Goal: Task Accomplishment & Management: Manage account settings

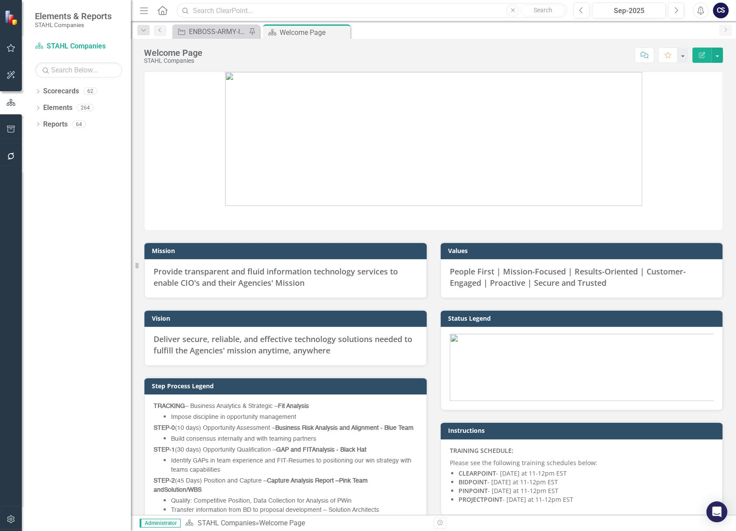
click at [208, 13] on input "text" at bounding box center [372, 10] width 390 height 15
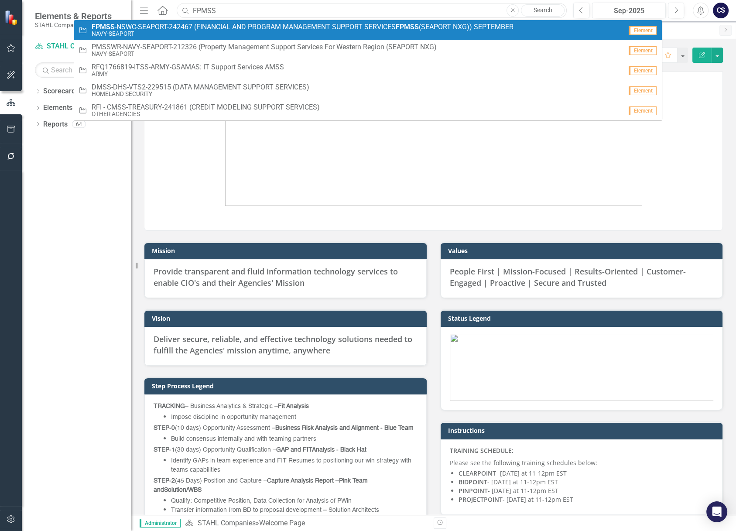
type input "FPMSS"
click at [206, 24] on span "FPMSS -[GEOGRAPHIC_DATA]-SEAPORT-242467 (FINANCIAL AND PROGRAM MANAGEMENT SUPPO…" at bounding box center [303, 27] width 422 height 8
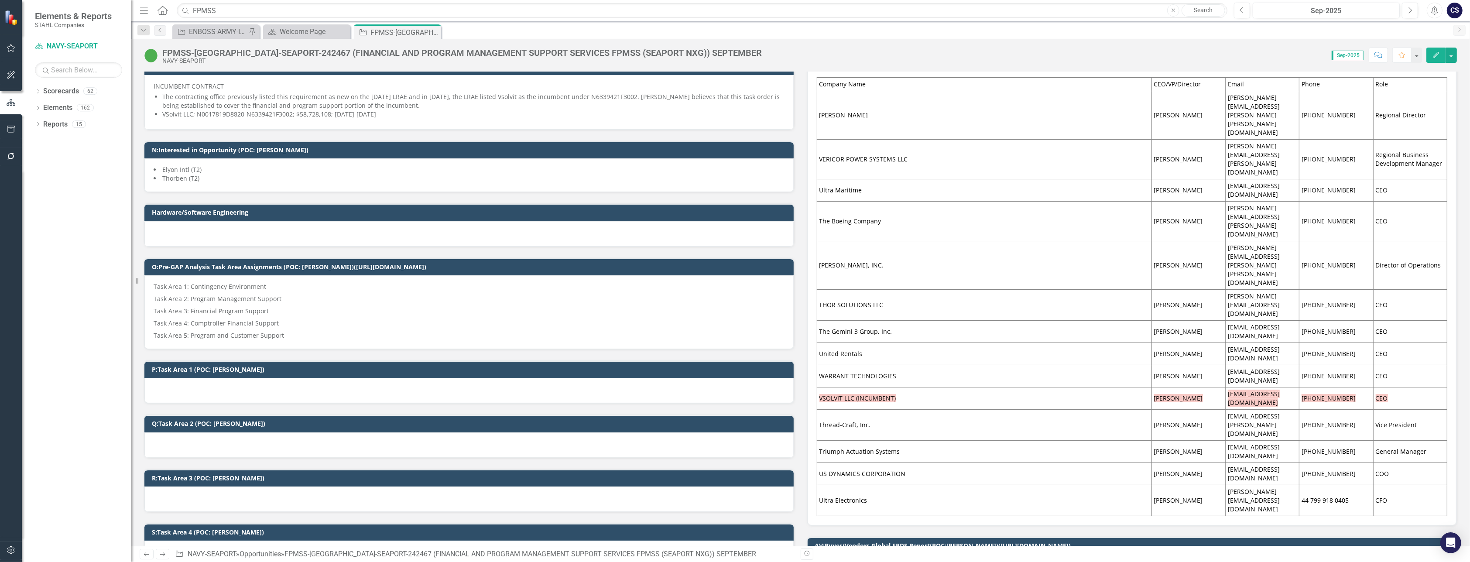
scroll to position [517, 0]
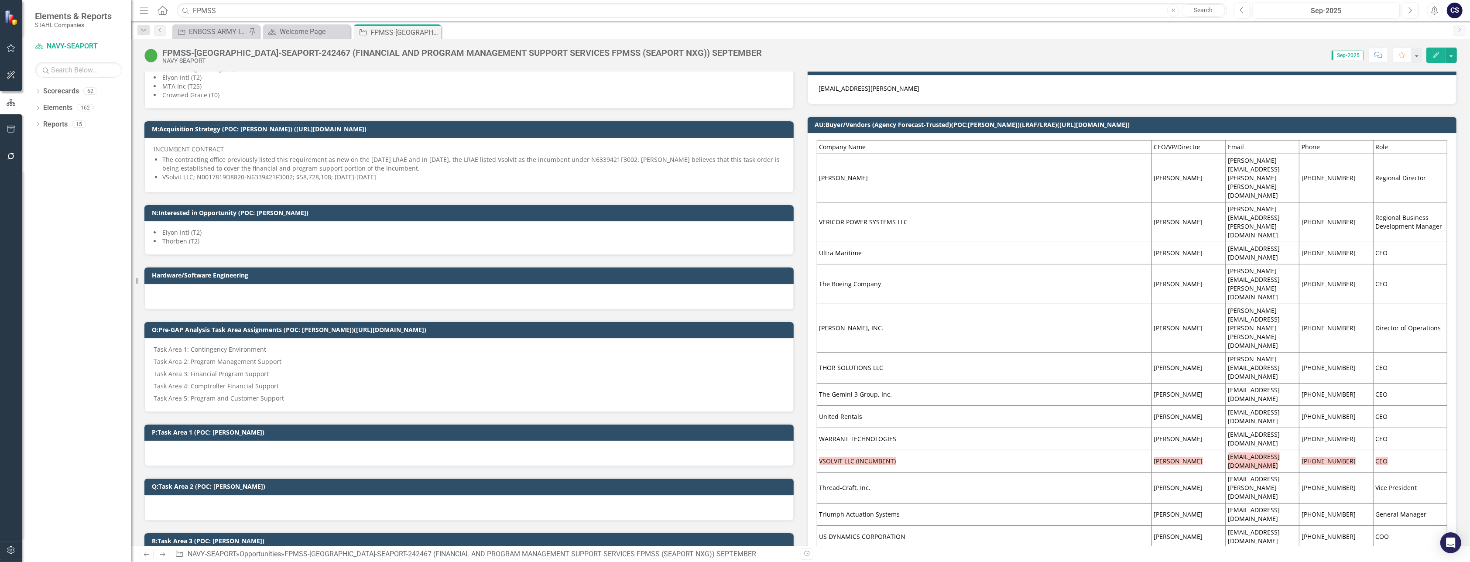
click at [736, 504] on td "Triumph Actuation Systems" at bounding box center [984, 515] width 335 height 22
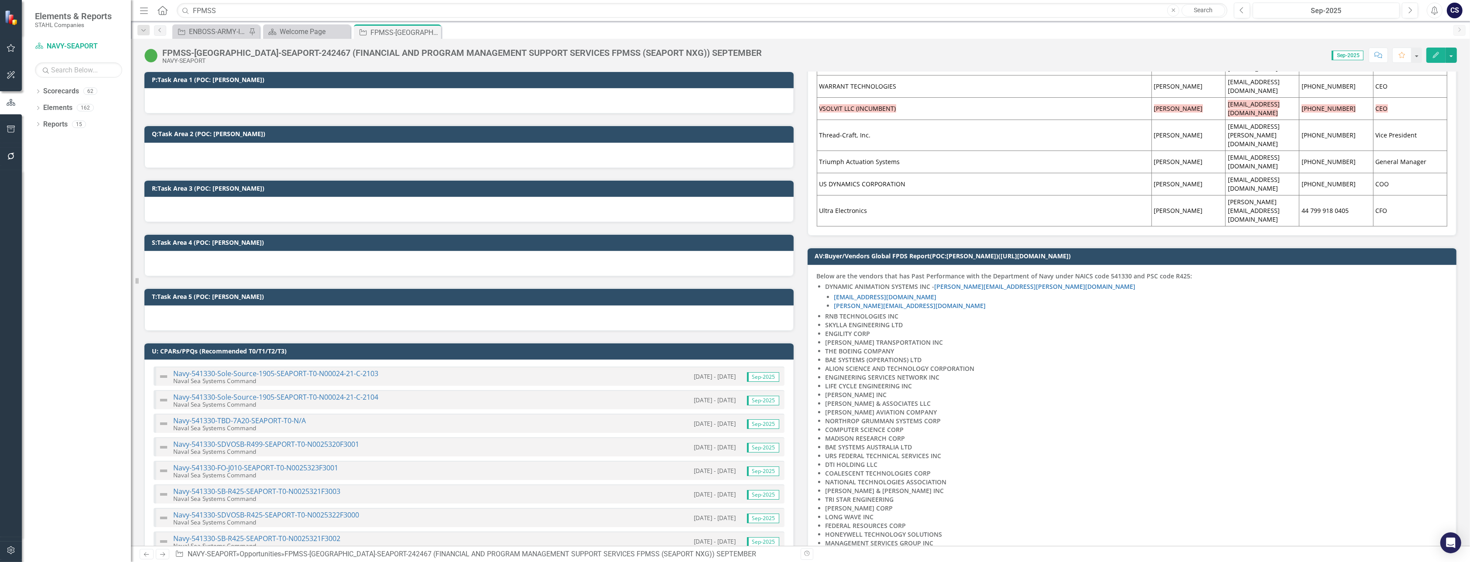
scroll to position [832, 0]
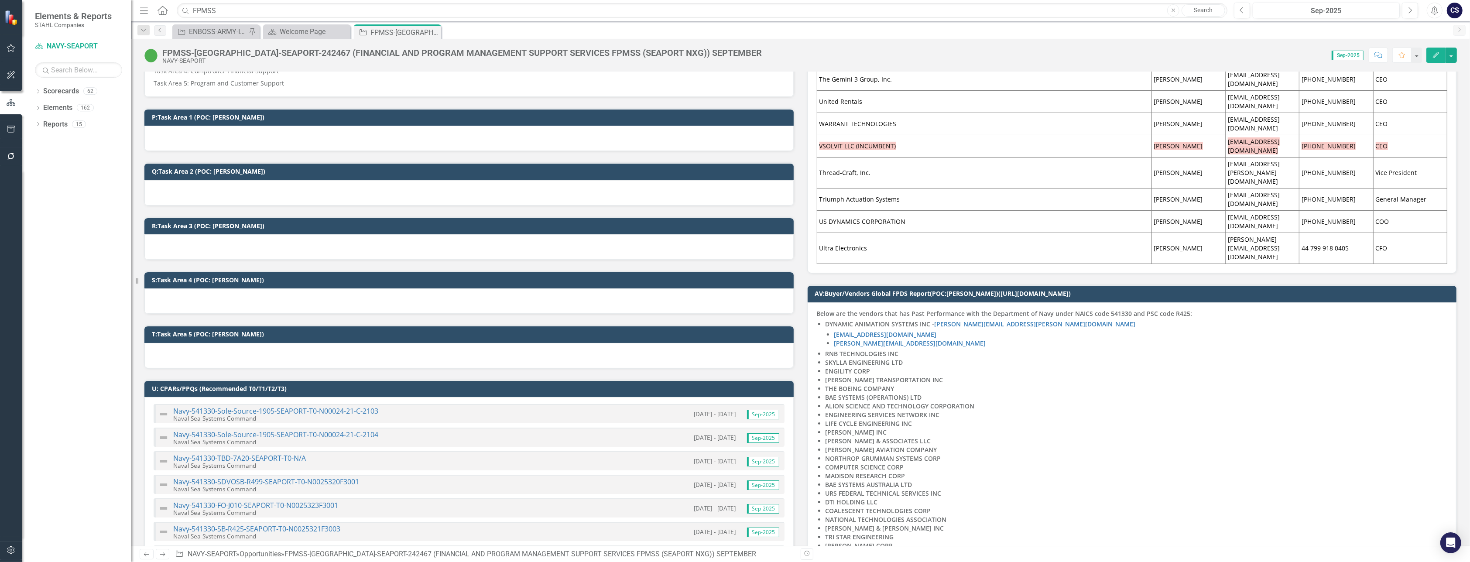
click at [736, 358] on strong "SKYLLA ENGINEERING LTD" at bounding box center [865, 362] width 78 height 8
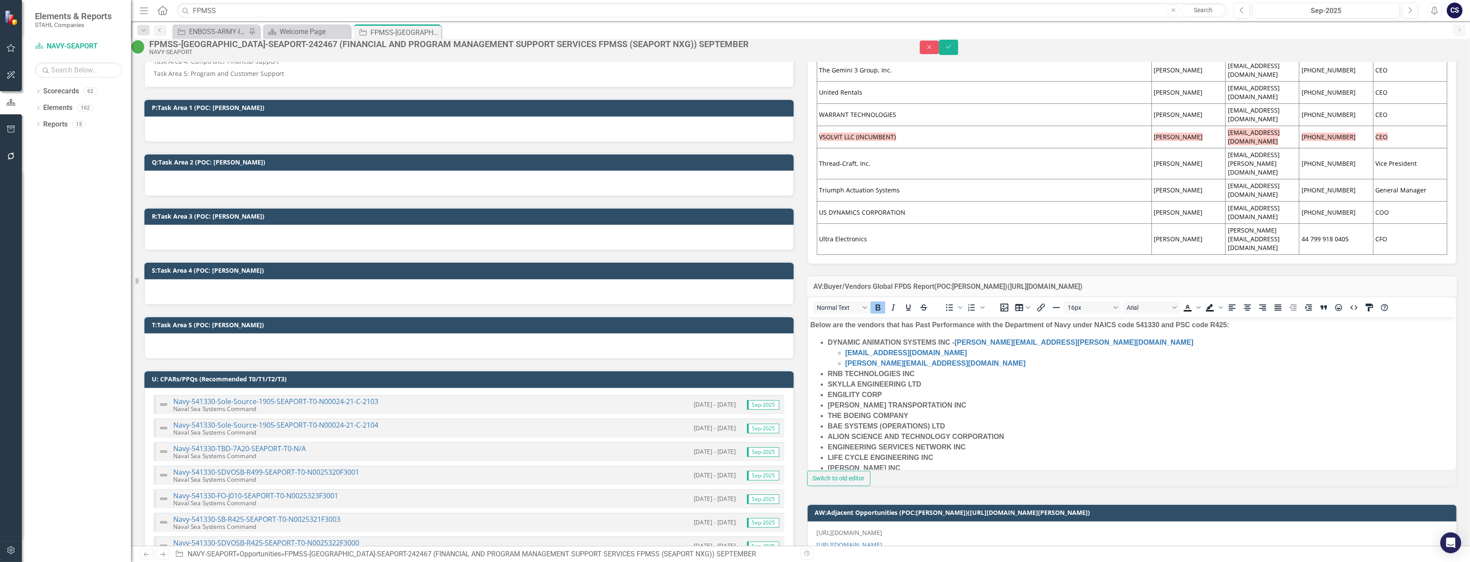
scroll to position [0, 0]
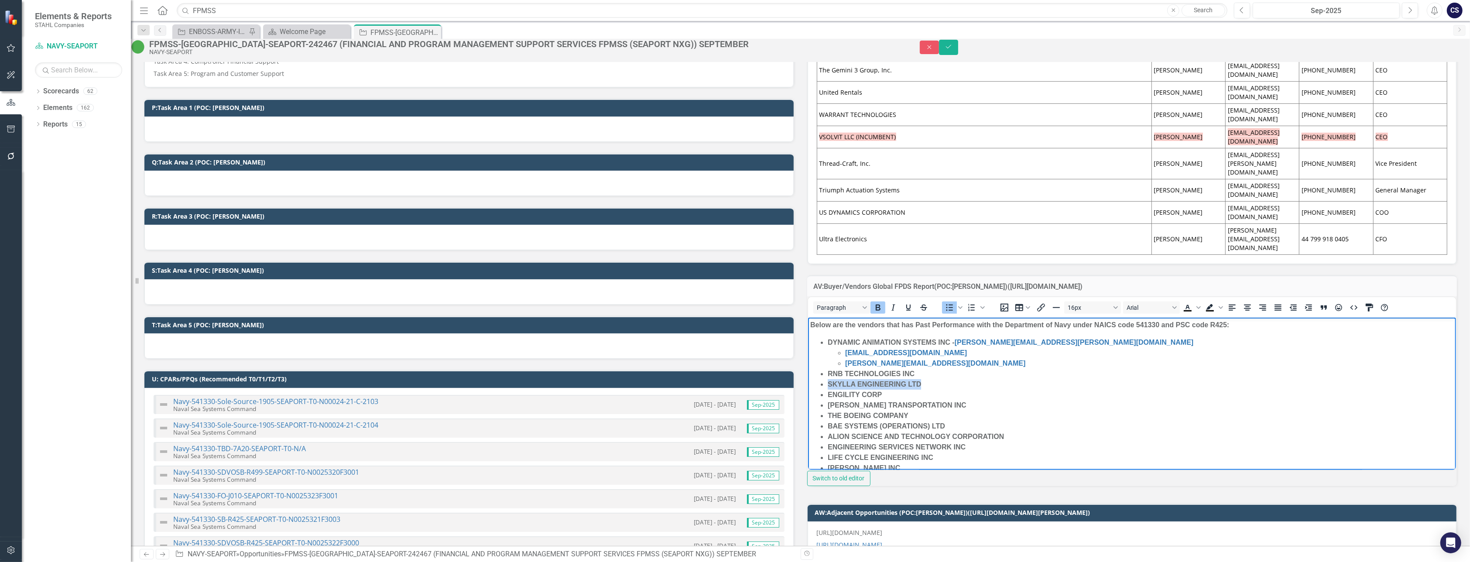
drag, startPoint x: 925, startPoint y: 384, endPoint x: 823, endPoint y: 384, distance: 101.7
click at [736, 384] on li "SKYLLA ENGINEERING LTD" at bounding box center [1140, 384] width 627 height 10
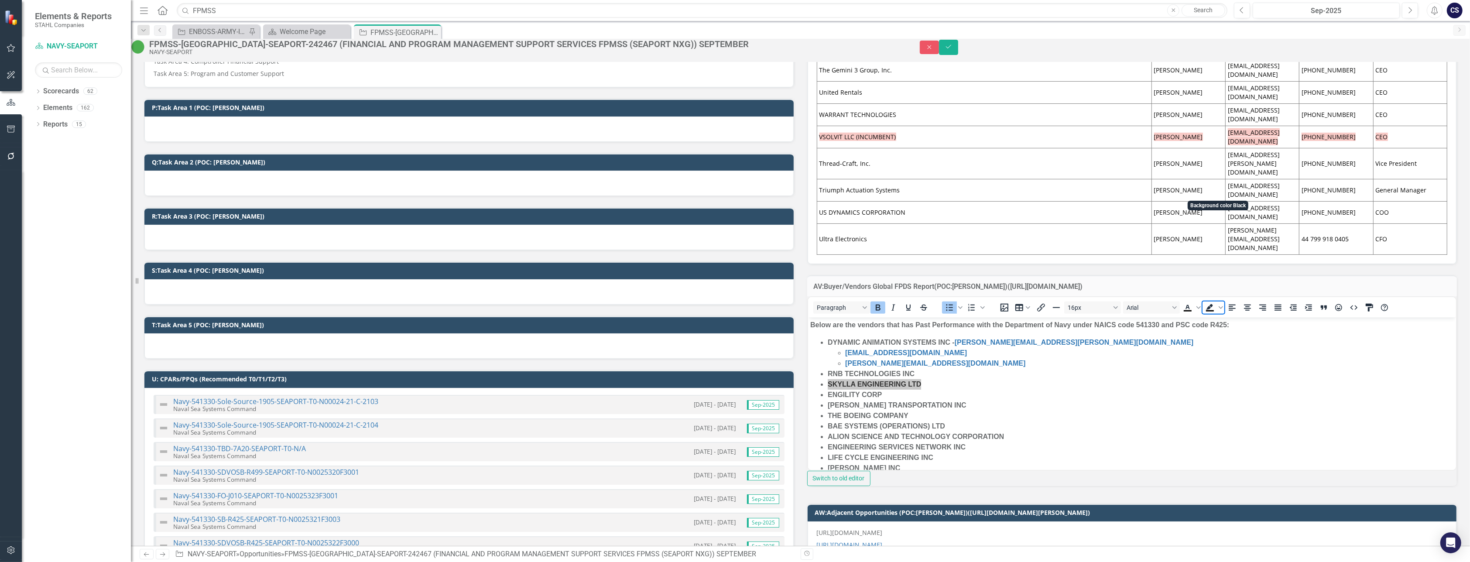
click at [736, 302] on icon "Background color Black" at bounding box center [1210, 307] width 10 height 10
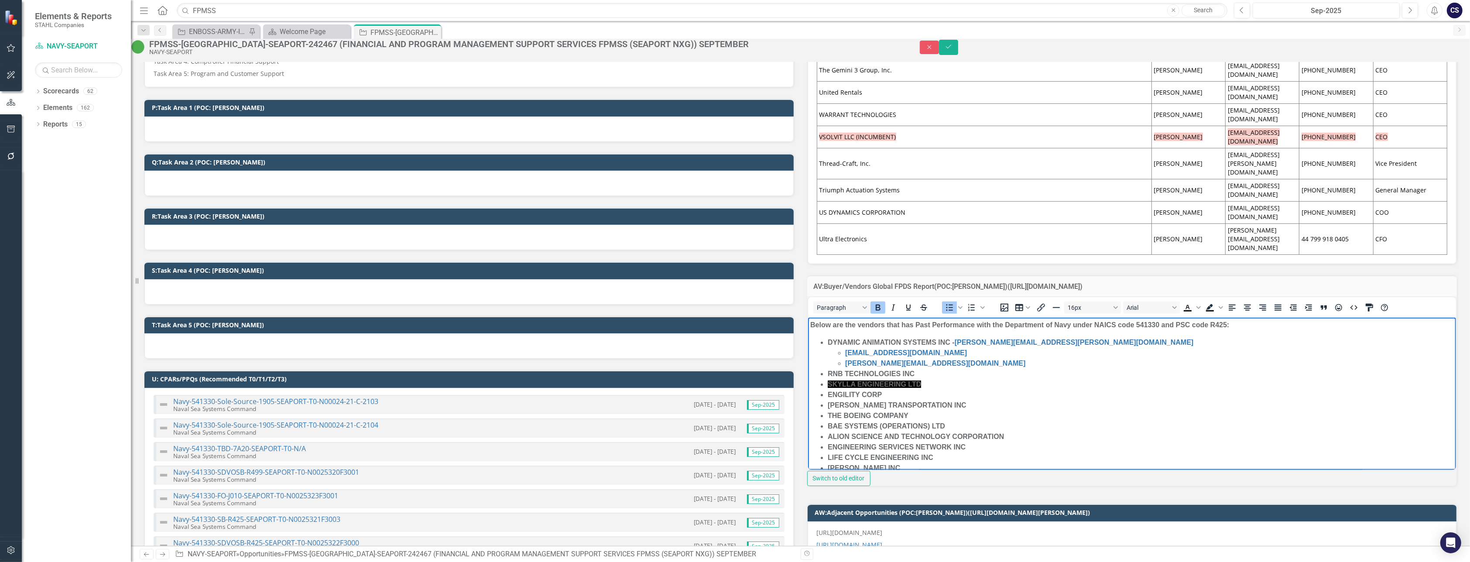
click at [736, 387] on li "SKYLLA ENGINEERING LTD" at bounding box center [1140, 384] width 627 height 10
click at [736, 378] on li "RNB TECHNOLOGIES INC" at bounding box center [1140, 374] width 627 height 10
click at [736, 384] on li "SKYLLA ENGINEERING LTD" at bounding box center [1140, 384] width 627 height 10
click at [736, 384] on strong "SKYLLA ENGINEERING LTD" at bounding box center [873, 384] width 93 height 7
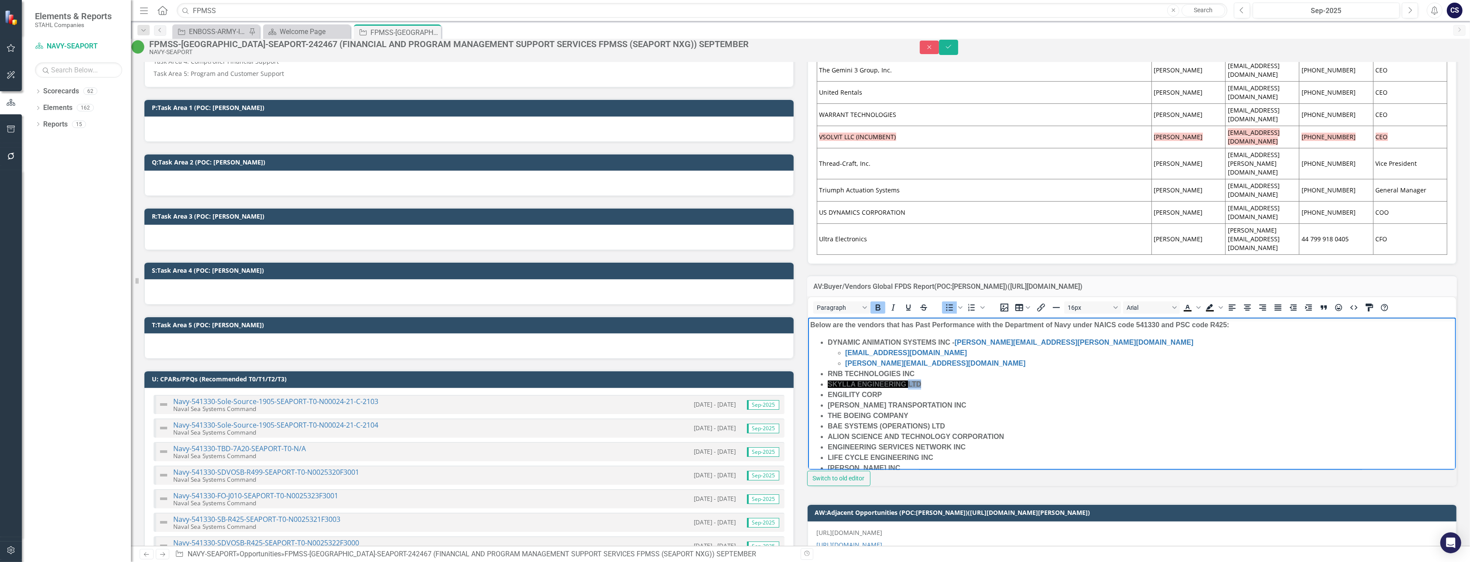
click at [736, 370] on li "RNB TECHNOLOGIES INC" at bounding box center [1140, 374] width 627 height 10
drag, startPoint x: 930, startPoint y: 384, endPoint x: 824, endPoint y: 386, distance: 106.1
click at [736, 302] on span "Text color Black" at bounding box center [1198, 308] width 7 height 12
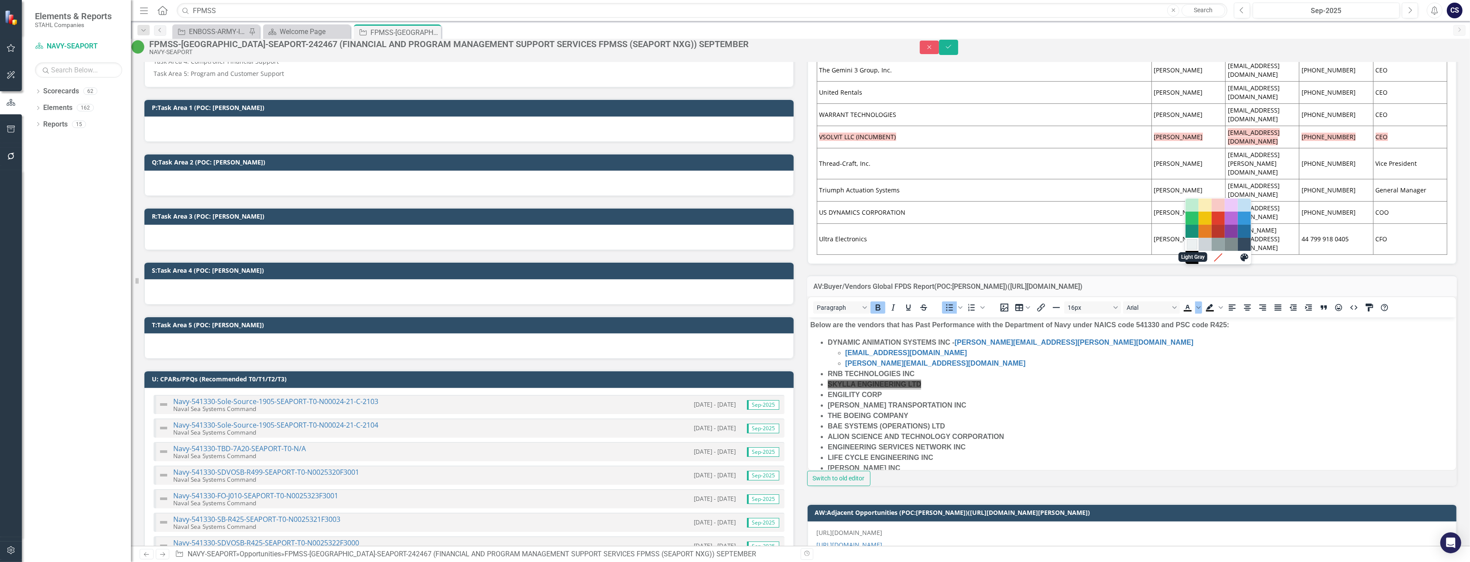
click at [736, 243] on div "Light Gray" at bounding box center [1192, 244] width 10 height 10
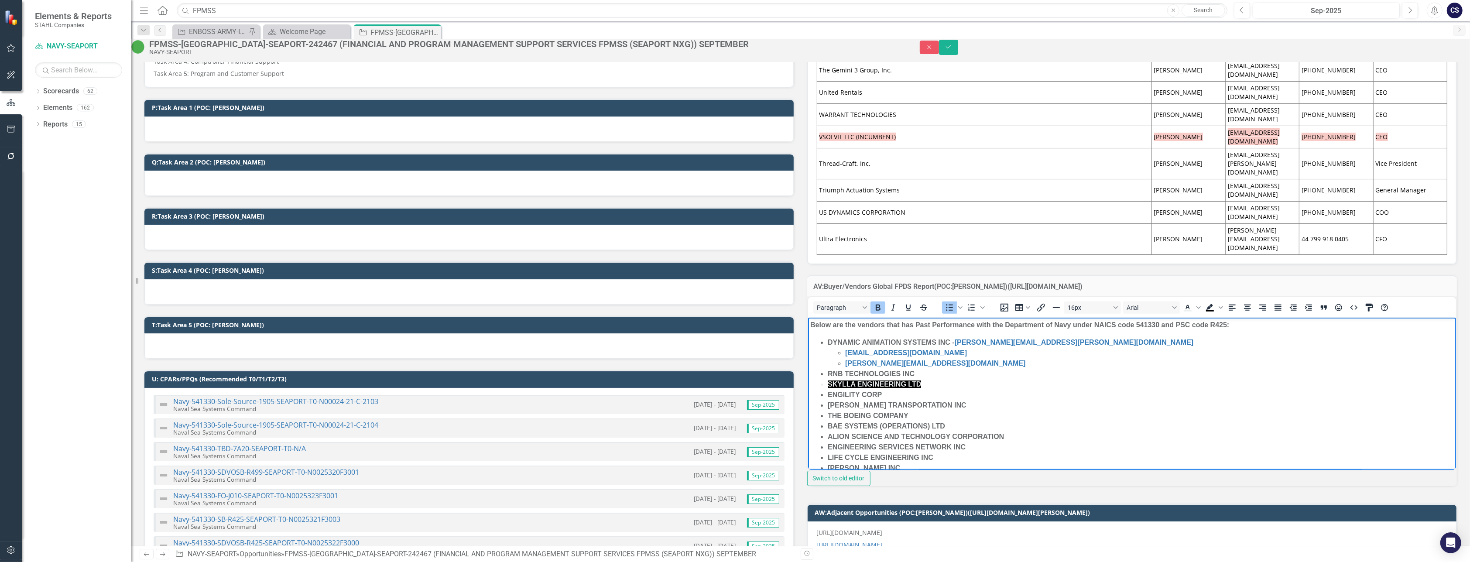
click at [736, 387] on li "SKYLLA ENGINEERING LTD" at bounding box center [1140, 384] width 627 height 10
click at [736, 381] on li "SKYLLA ENGINEERING LTD" at bounding box center [1140, 384] width 627 height 10
click at [736, 384] on li "SKYLLA ENGINEERING LTD" at bounding box center [1140, 384] width 627 height 10
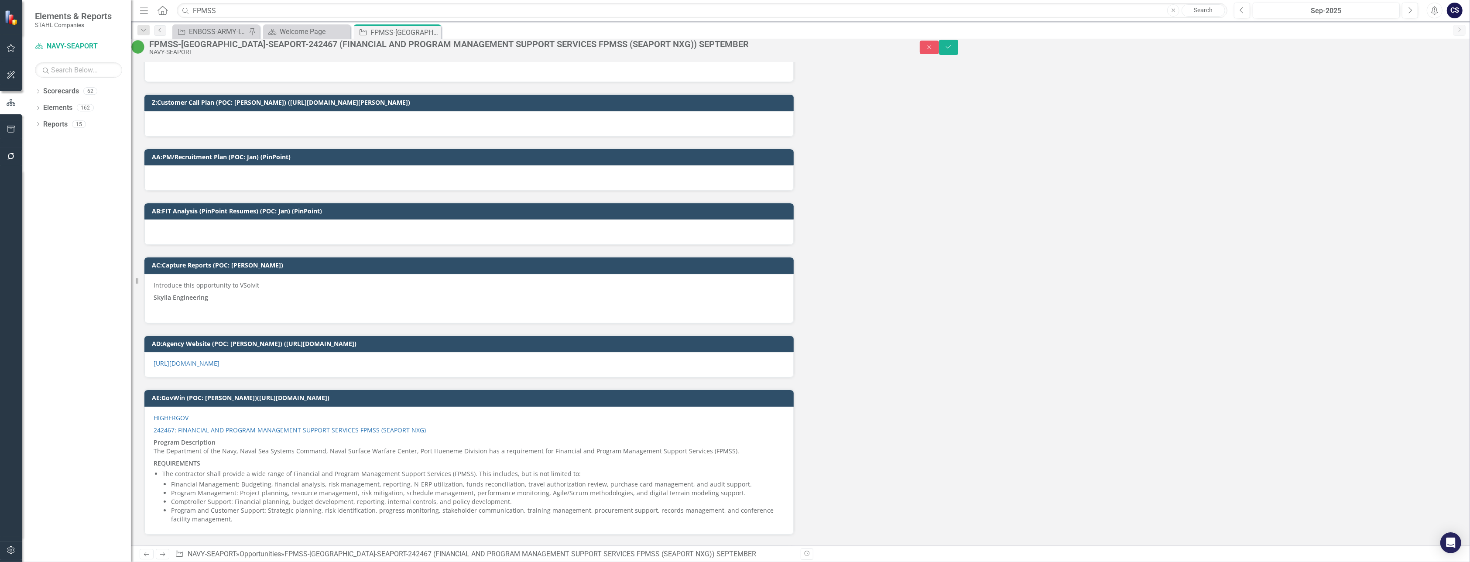
scroll to position [6776, 0]
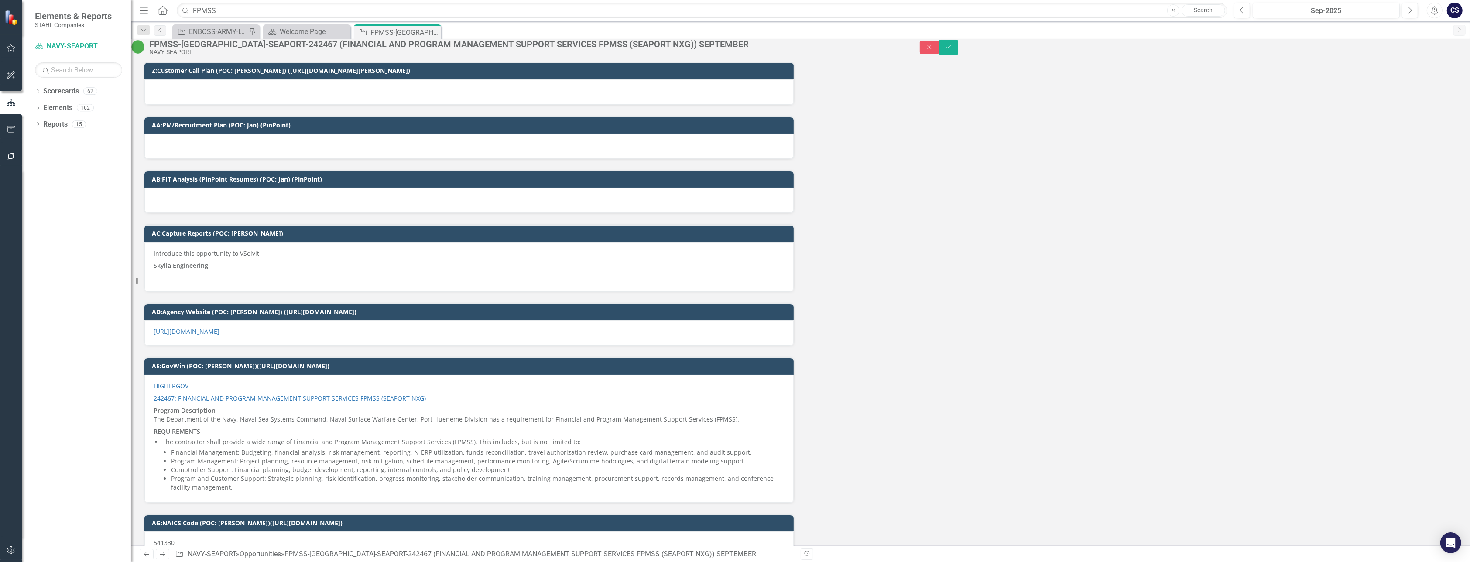
click at [209, 271] on p "Skylla Engineering" at bounding box center [469, 266] width 631 height 12
click at [205, 268] on strong "Skylla Engineering" at bounding box center [181, 265] width 55 height 8
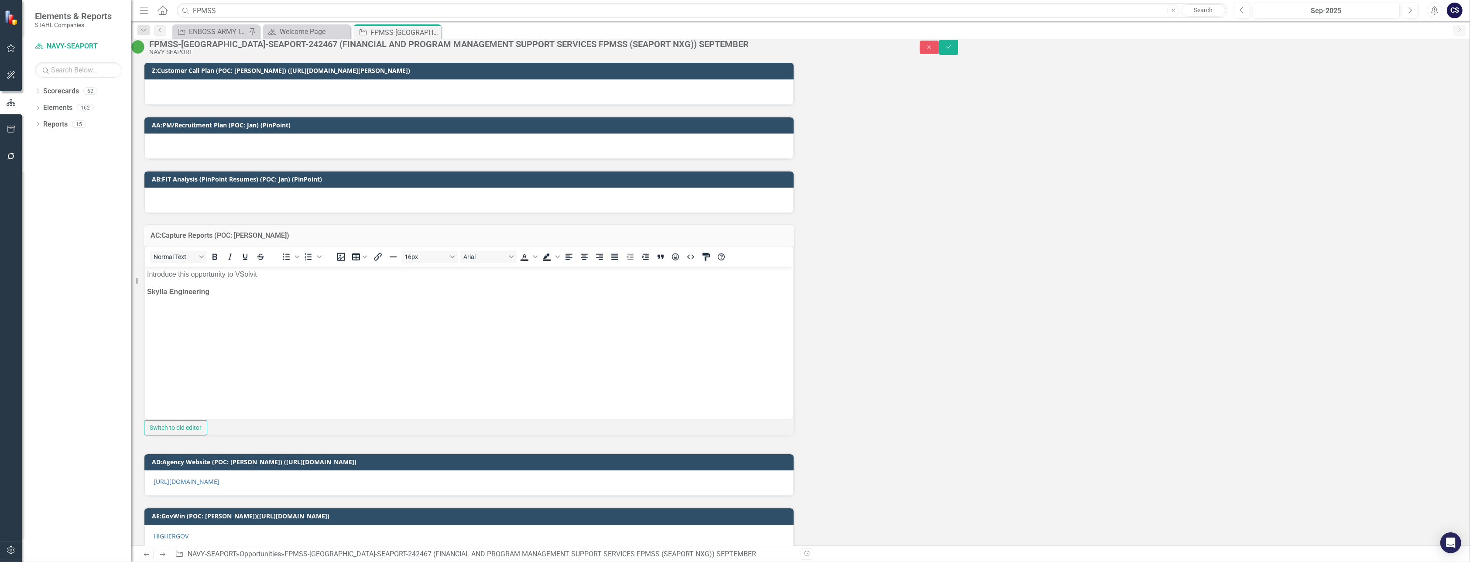
scroll to position [0, 0]
click at [207, 292] on strong "Skylla Engineering" at bounding box center [178, 291] width 62 height 7
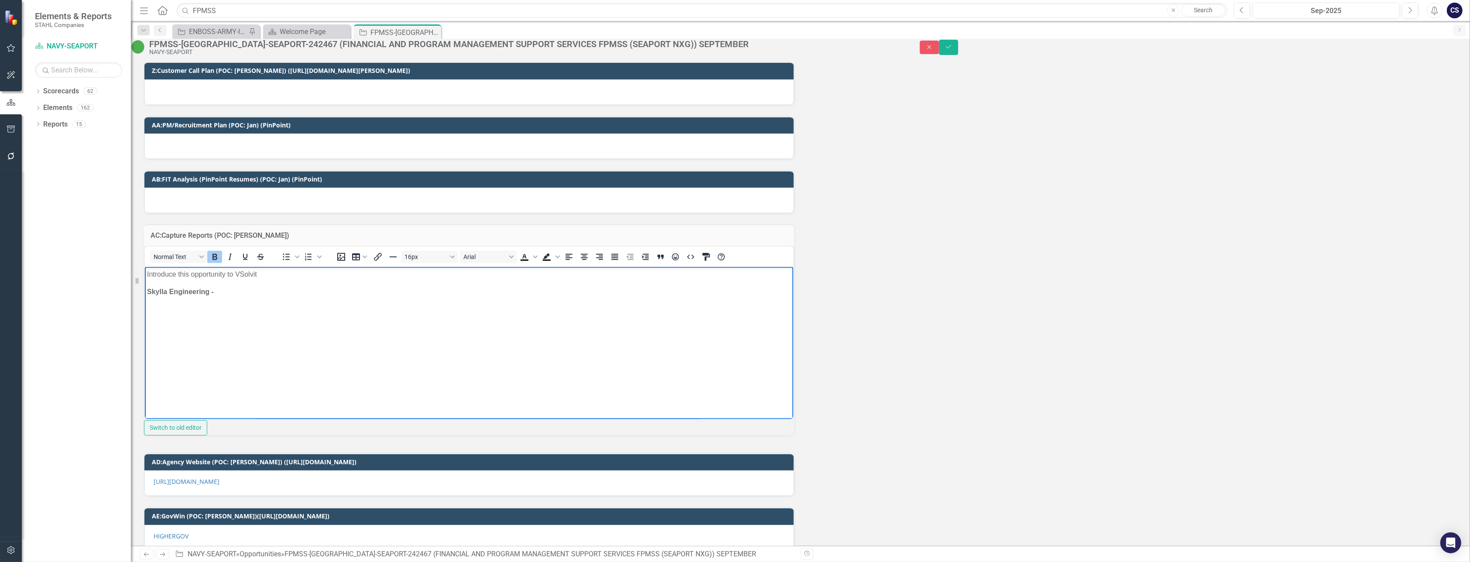
click at [219, 291] on p "Skylla Engineering -" at bounding box center [469, 291] width 644 height 10
click at [556, 288] on p "Skylla Engineering - [EMAIL_ADDRESS][DOMAIN_NAME] <[EMAIL_ADDRESS][DOMAIN_NAME]…" at bounding box center [469, 291] width 644 height 10
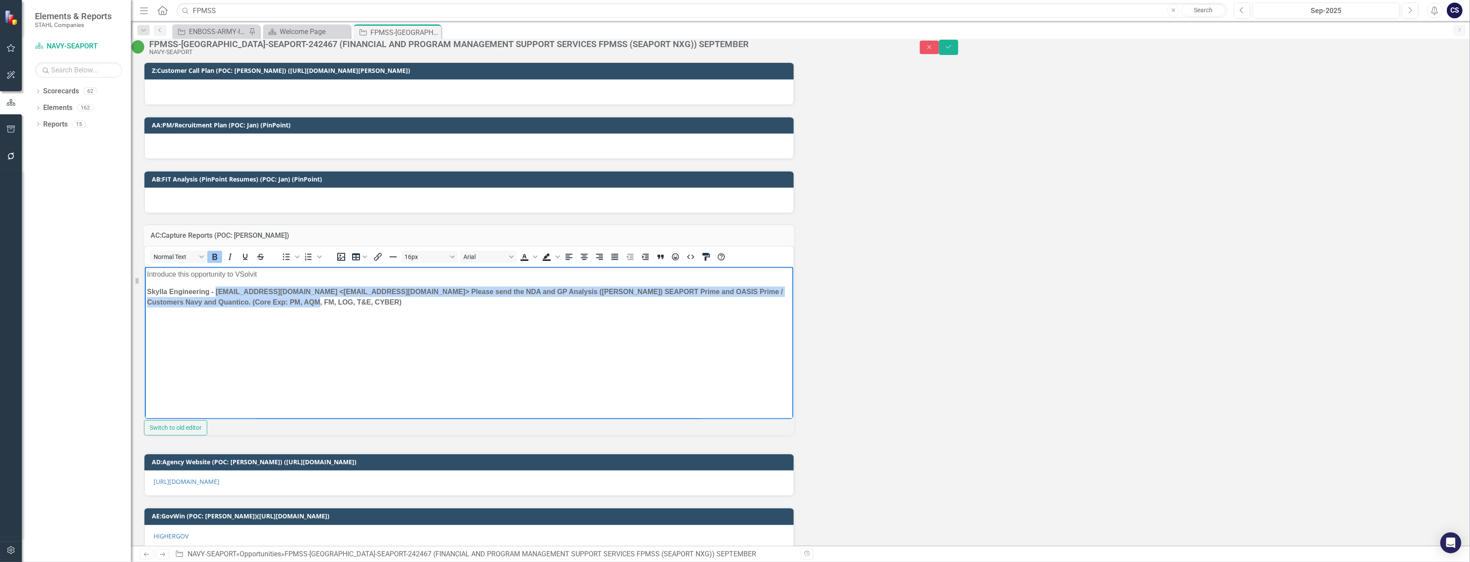
drag, startPoint x: 338, startPoint y: 302, endPoint x: 216, endPoint y: 290, distance: 122.8
click at [216, 290] on p "Skylla Engineering - [EMAIL_ADDRESS][DOMAIN_NAME] <[EMAIL_ADDRESS][DOMAIN_NAME]…" at bounding box center [469, 296] width 644 height 21
click at [217, 260] on icon "Bold" at bounding box center [215, 257] width 5 height 6
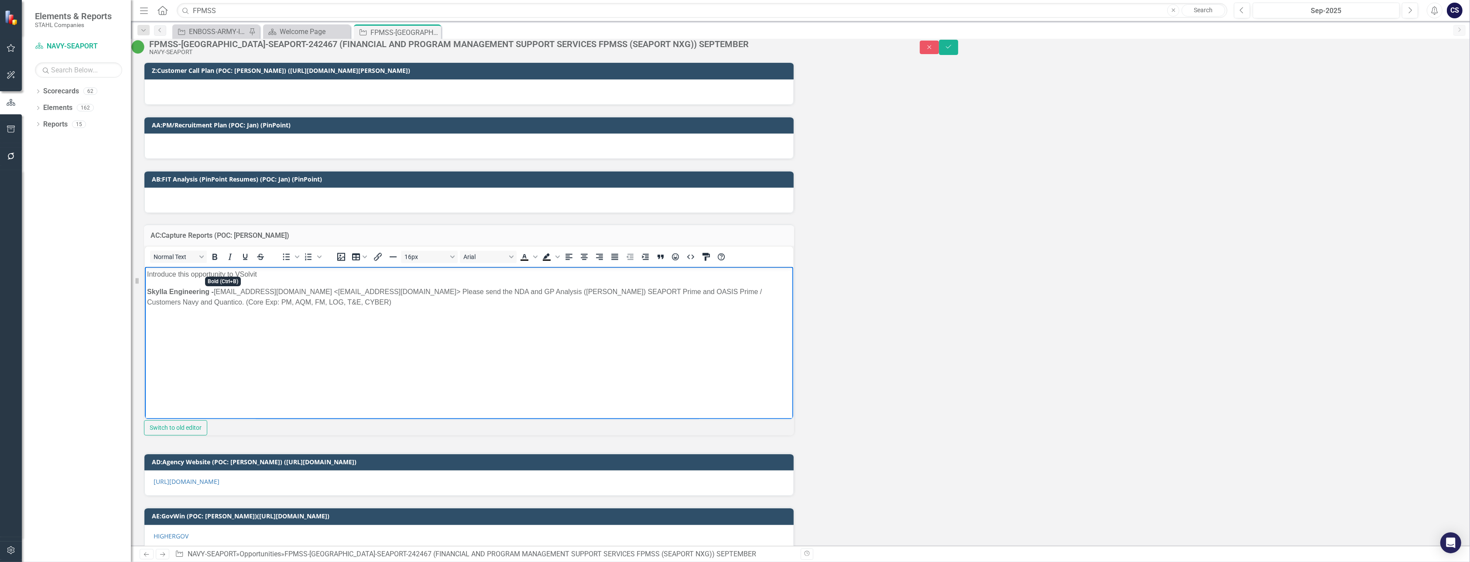
click at [342, 306] on p "Skylla Engineering - [EMAIL_ADDRESS][DOMAIN_NAME] <[EMAIL_ADDRESS][DOMAIN_NAME]…" at bounding box center [469, 296] width 644 height 21
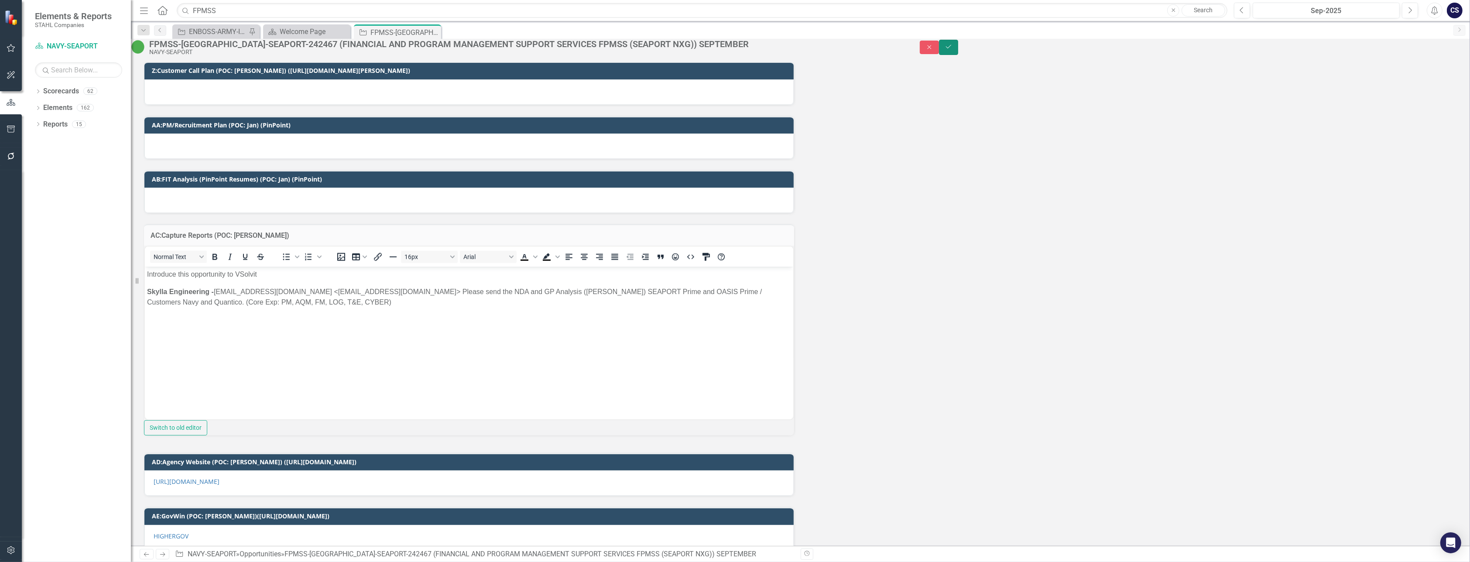
click at [736, 50] on icon "Save" at bounding box center [949, 47] width 8 height 6
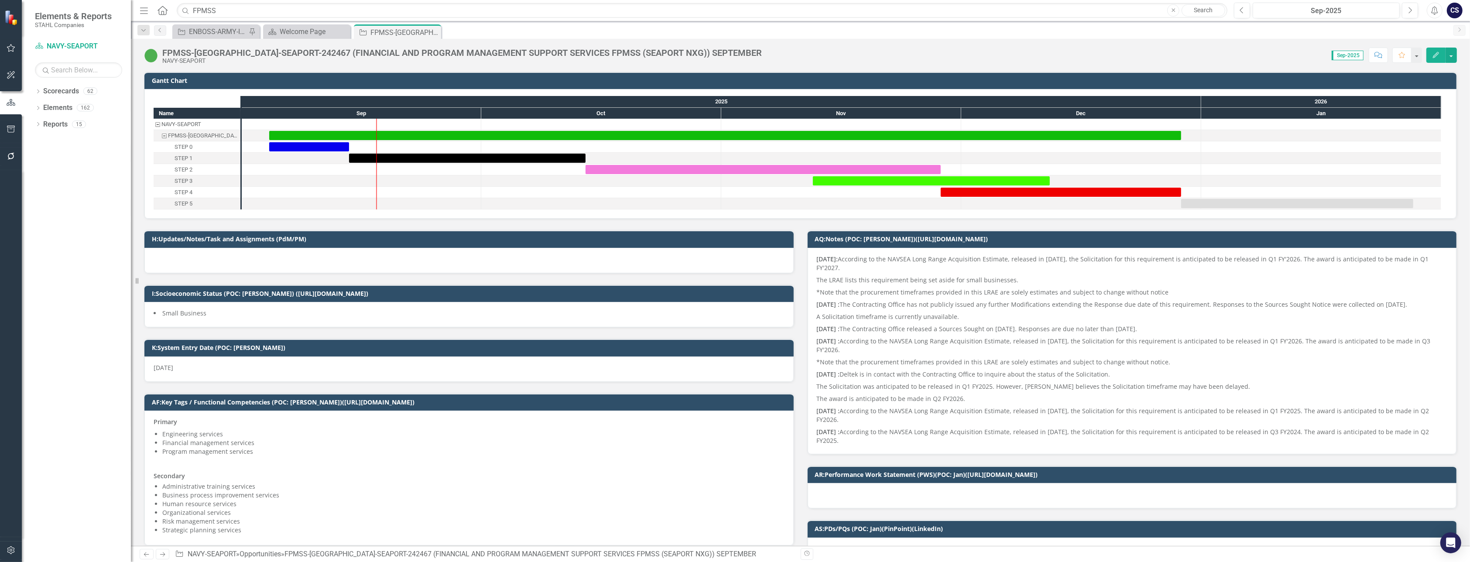
click at [736, 55] on icon "button" at bounding box center [1379, 55] width 8 height 6
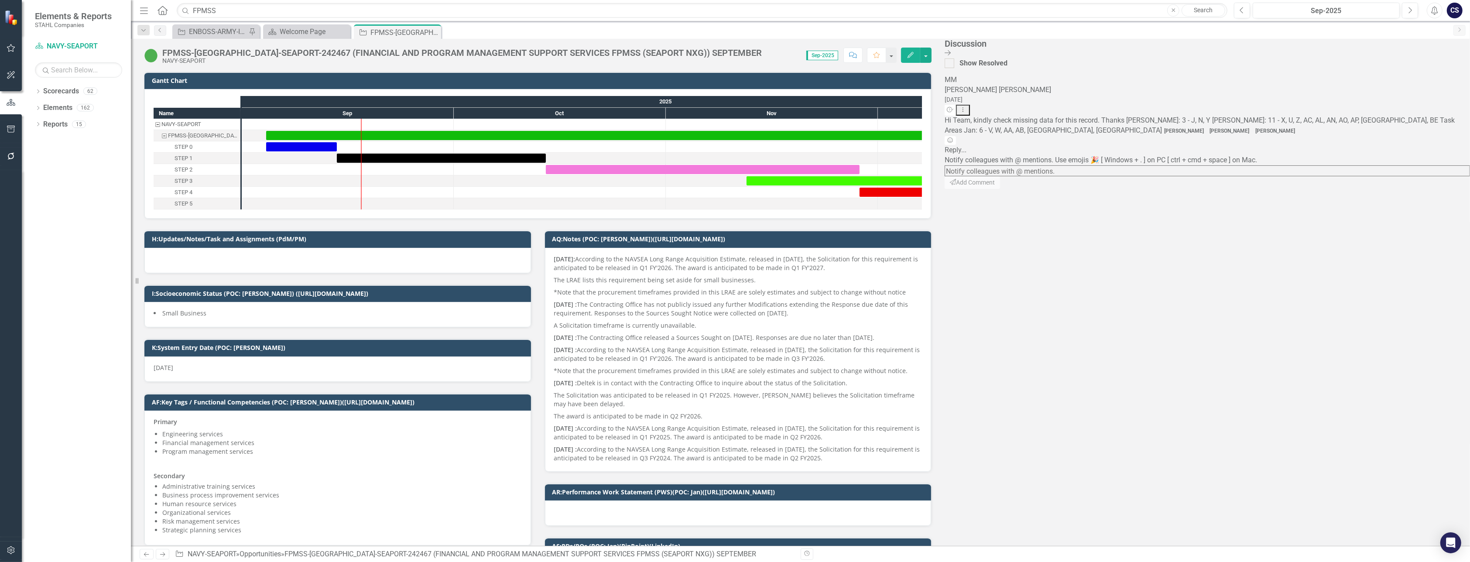
click at [736, 176] on textarea at bounding box center [1207, 170] width 525 height 11
type textarea "@[PERSON_NAME] ([PERSON_NAME] Companies) see my capture notes and send the NDA,…"
click at [736, 190] on button "Send Add Comment" at bounding box center [973, 183] width 56 height 14
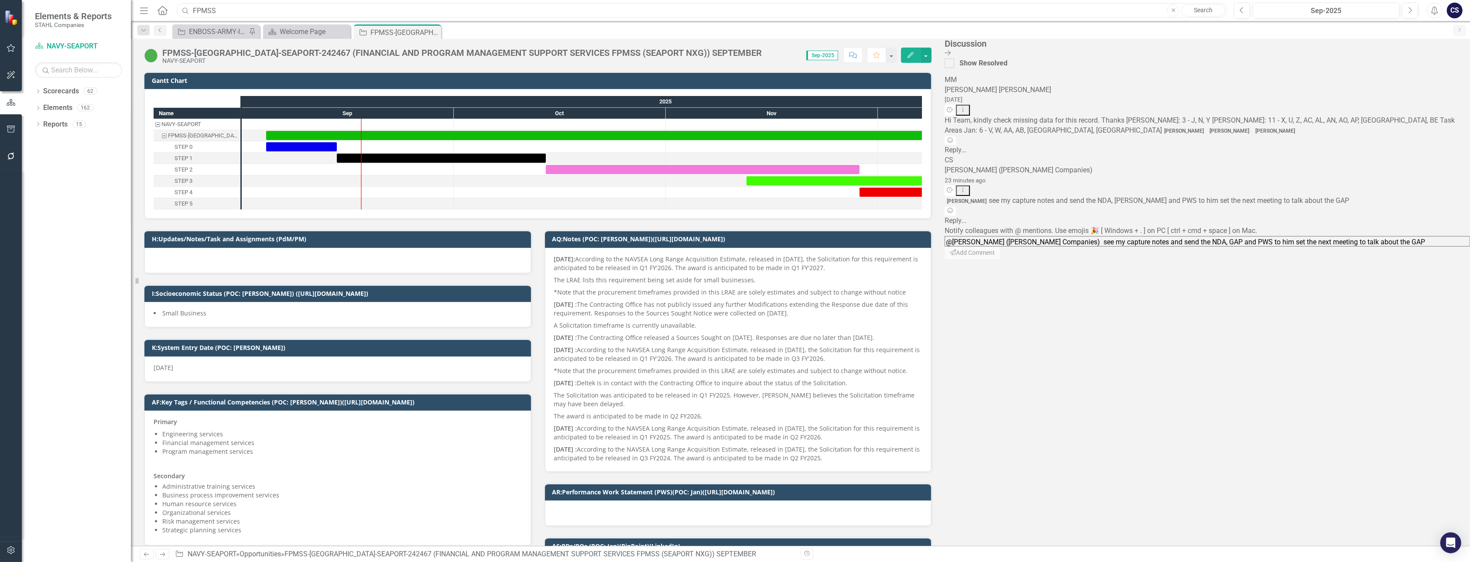
click at [229, 12] on input "FPMSS" at bounding box center [702, 10] width 1051 height 15
type input "F"
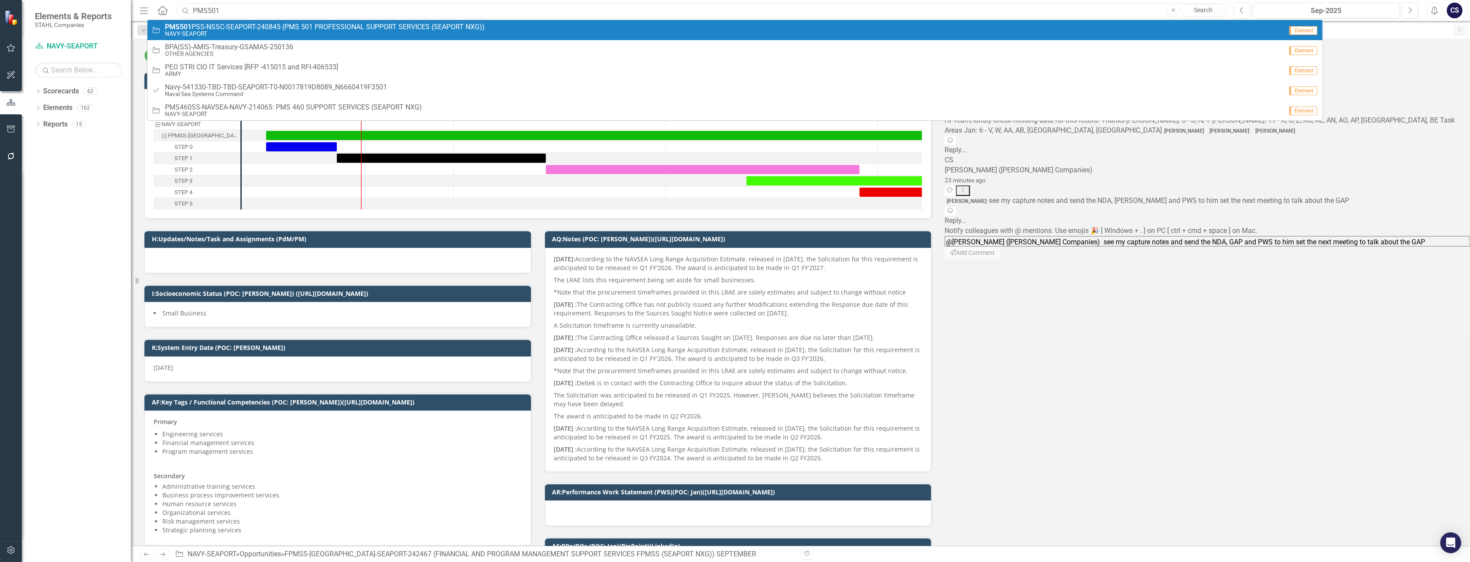
type input "PMS501"
click at [184, 24] on strong "PMS501" at bounding box center [178, 27] width 27 height 8
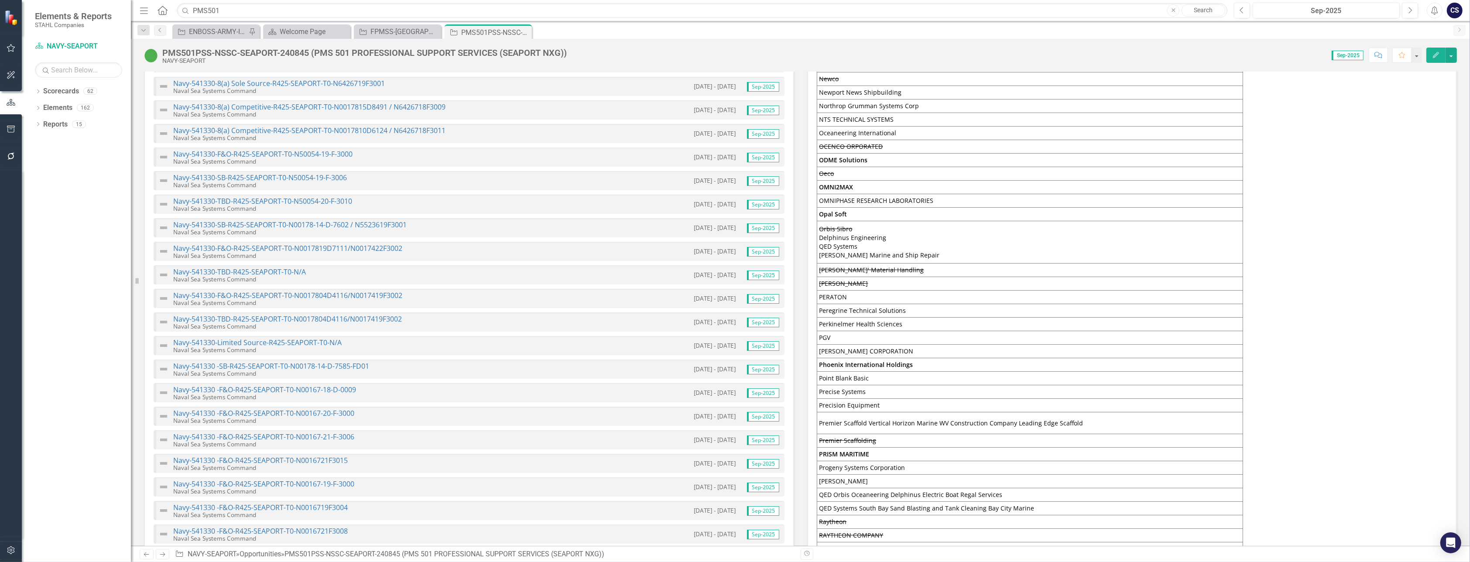
scroll to position [3080, 0]
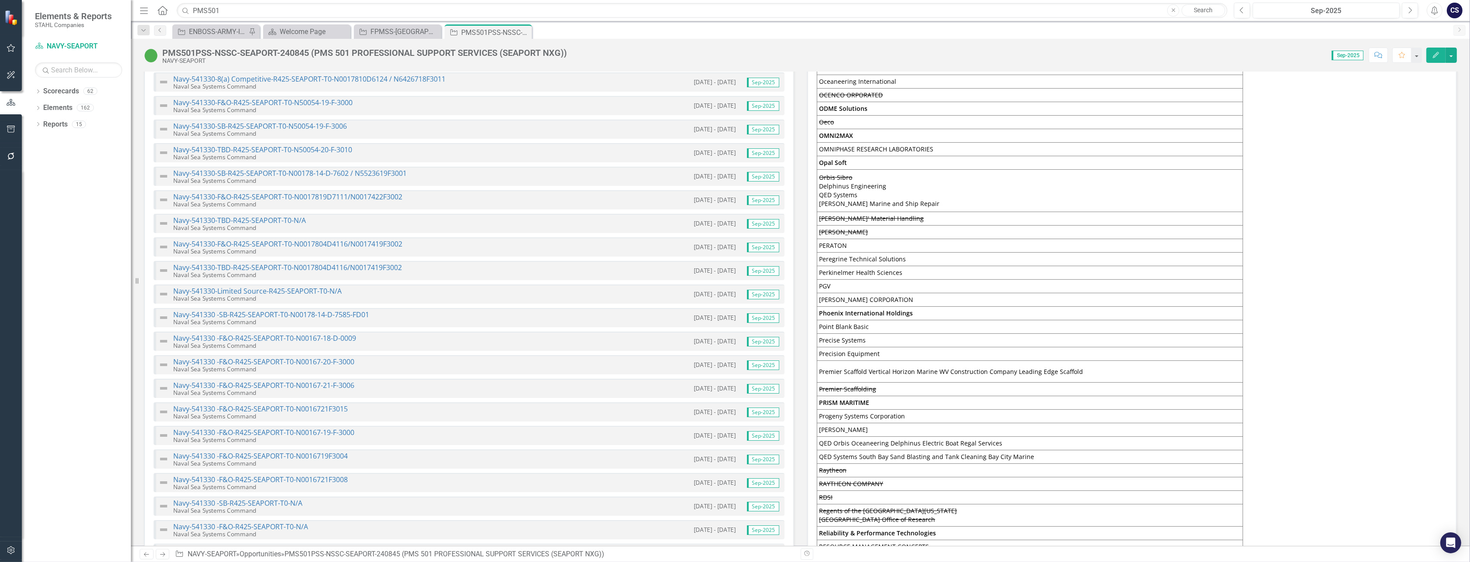
click at [736, 396] on td "PRISM MARITIME" at bounding box center [1030, 403] width 426 height 14
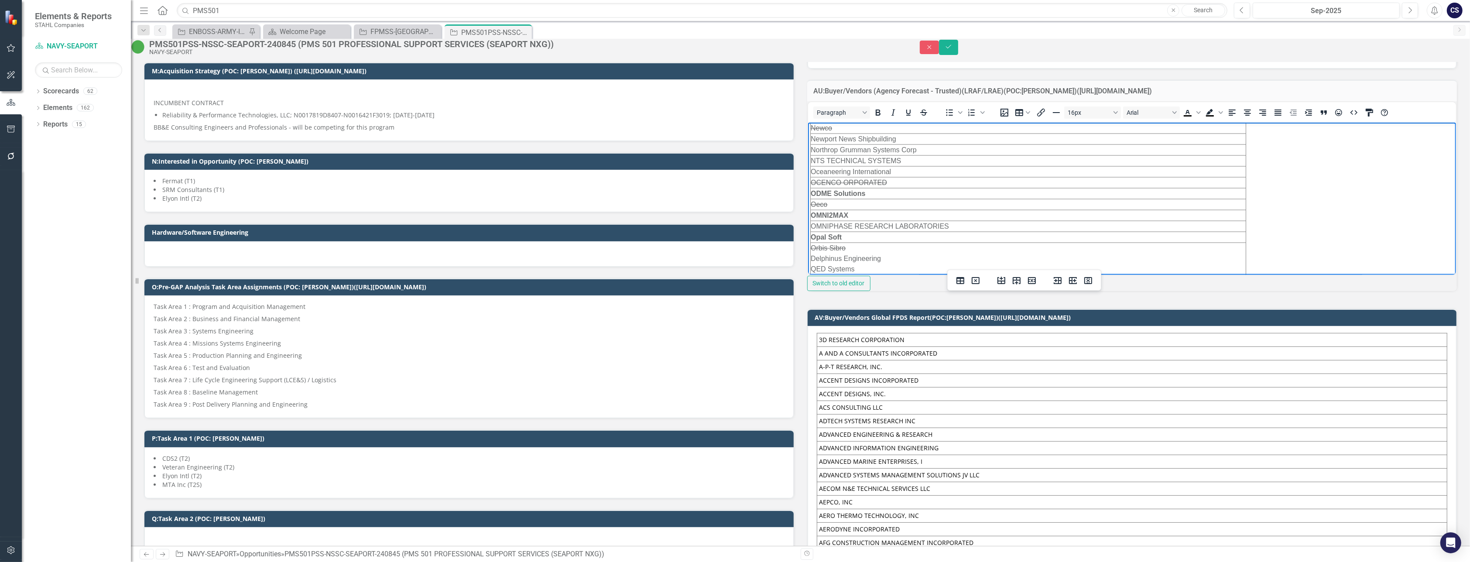
scroll to position [2039, 0]
drag, startPoint x: 1430, startPoint y: 135, endPoint x: 2252, endPoint y: 370, distance: 854.8
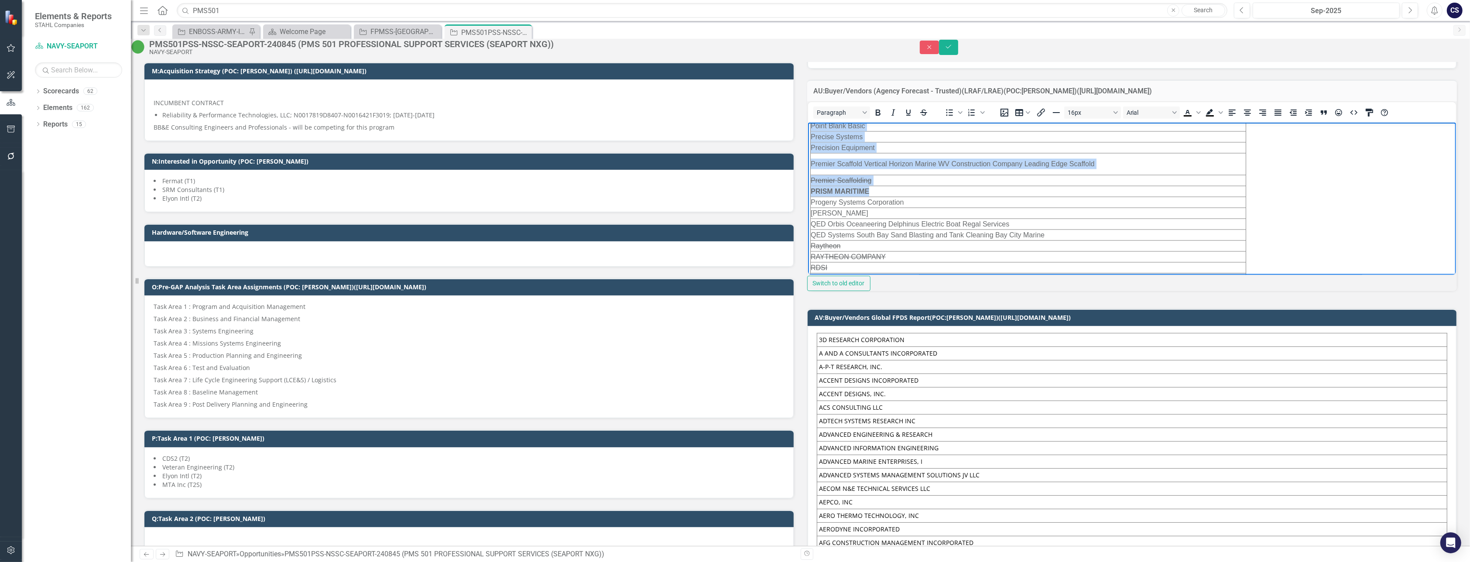
drag, startPoint x: 880, startPoint y: 189, endPoint x: 806, endPoint y: 189, distance: 74.2
click at [736, 179] on td "Premier Scaffolding" at bounding box center [1028, 180] width 436 height 11
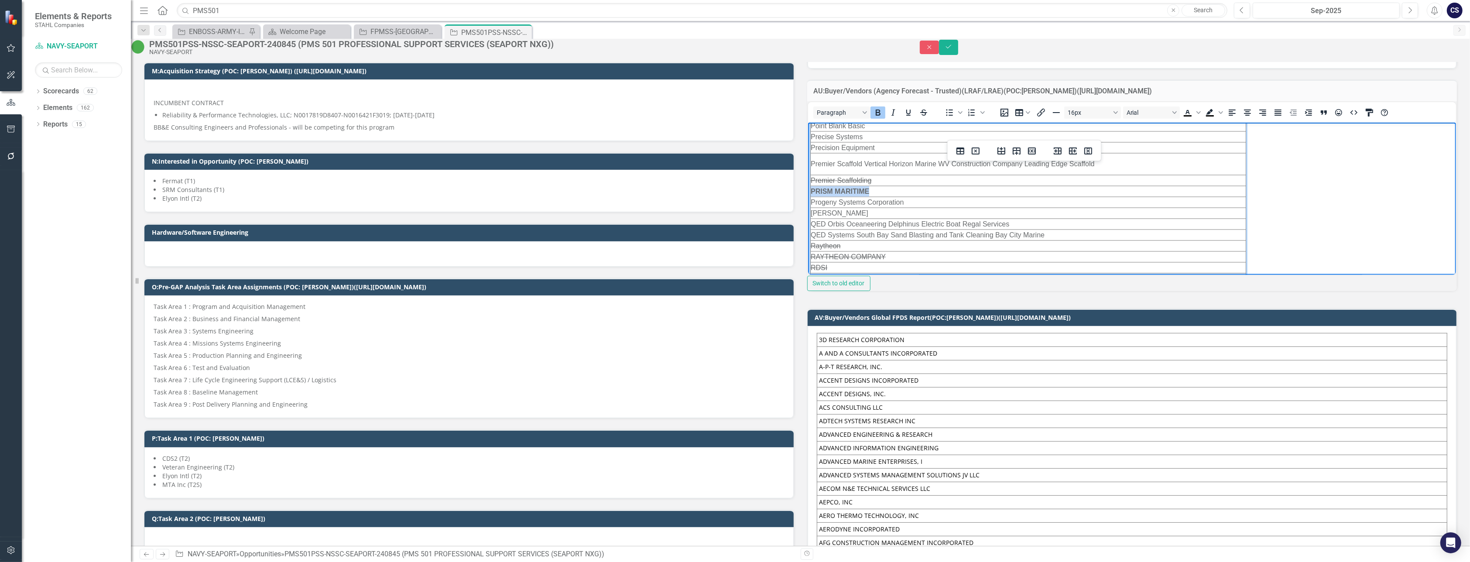
drag, startPoint x: 873, startPoint y: 187, endPoint x: 812, endPoint y: 186, distance: 61.1
click at [736, 186] on td "PRISM MARITIME" at bounding box center [1028, 190] width 436 height 11
click at [736, 115] on icon "Background color Black" at bounding box center [1209, 112] width 7 height 6
click at [736, 119] on span "Background color Black" at bounding box center [1220, 112] width 7 height 12
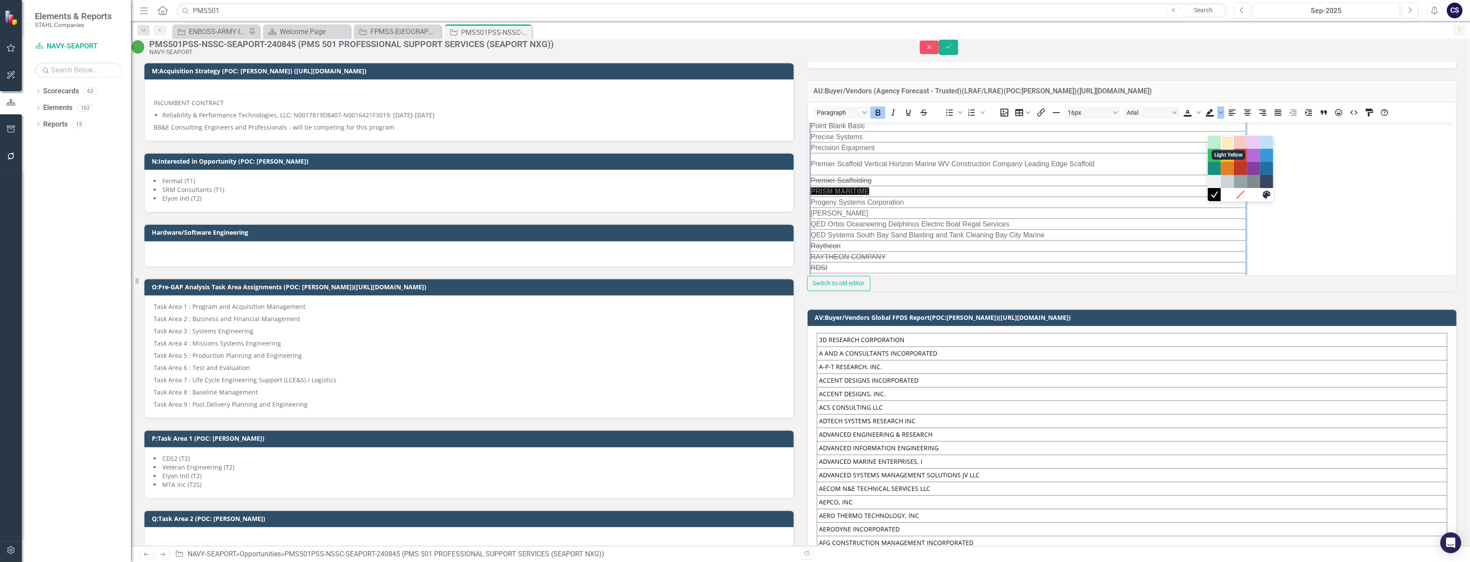
click at [736, 142] on div "Light Yellow" at bounding box center [1227, 142] width 10 height 10
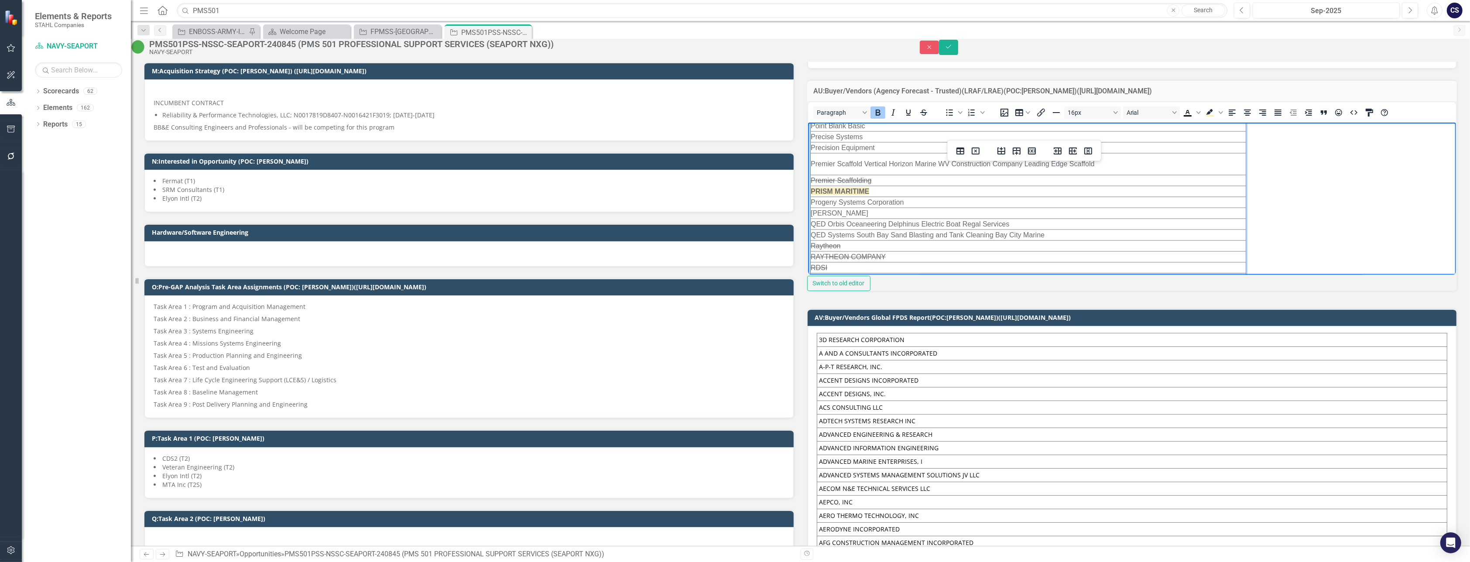
click at [736, 189] on td "PRISM MARITIME" at bounding box center [1028, 190] width 436 height 11
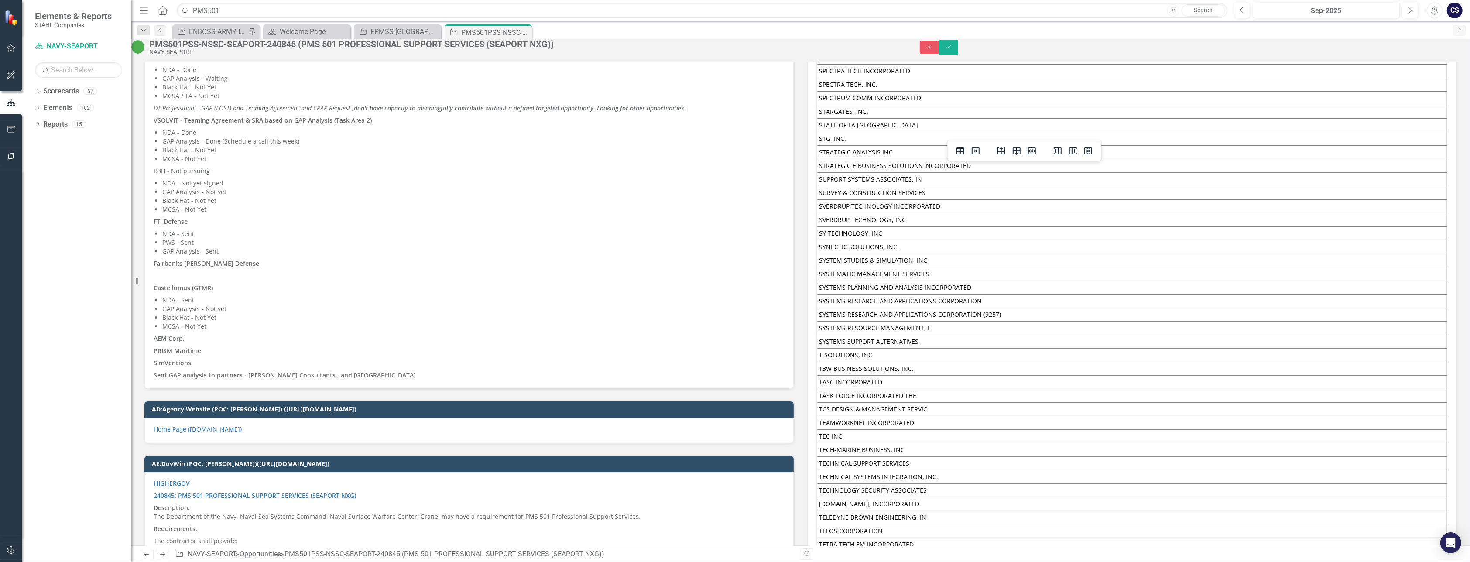
scroll to position [5592, 0]
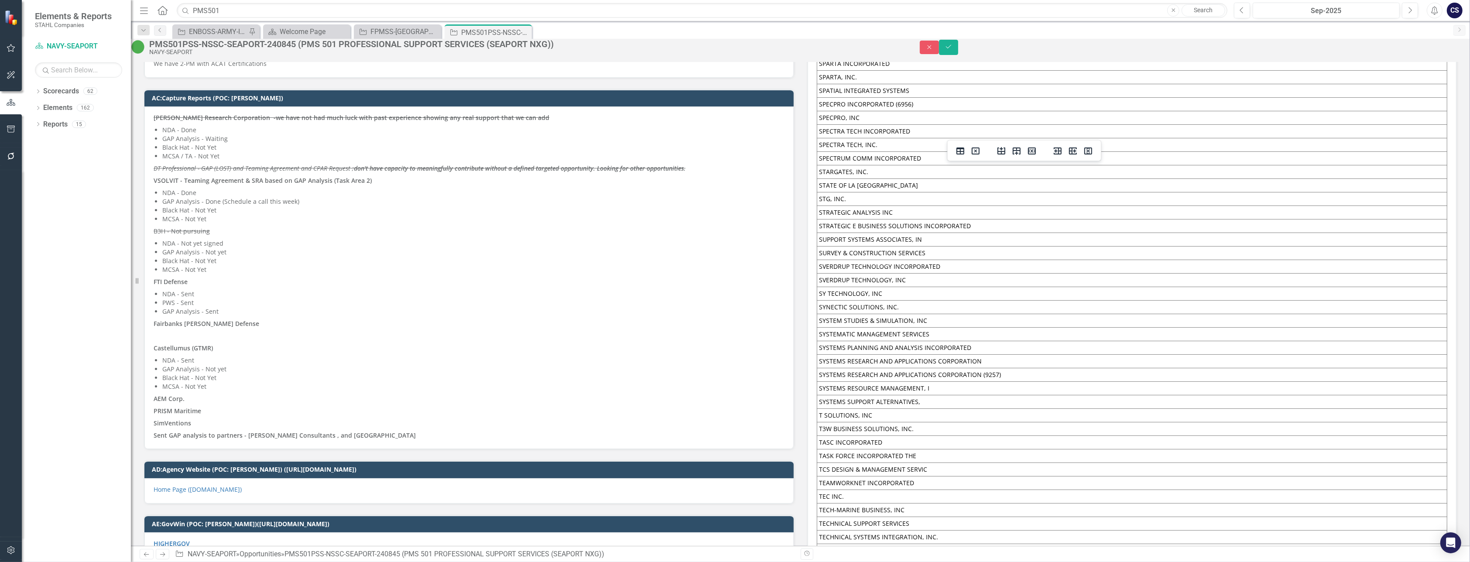
click at [234, 428] on p "SimVentions" at bounding box center [469, 423] width 631 height 12
click at [214, 413] on p "PRISM Maritime" at bounding box center [469, 411] width 631 height 12
click at [201, 412] on p "PRISM Maritime" at bounding box center [469, 411] width 631 height 12
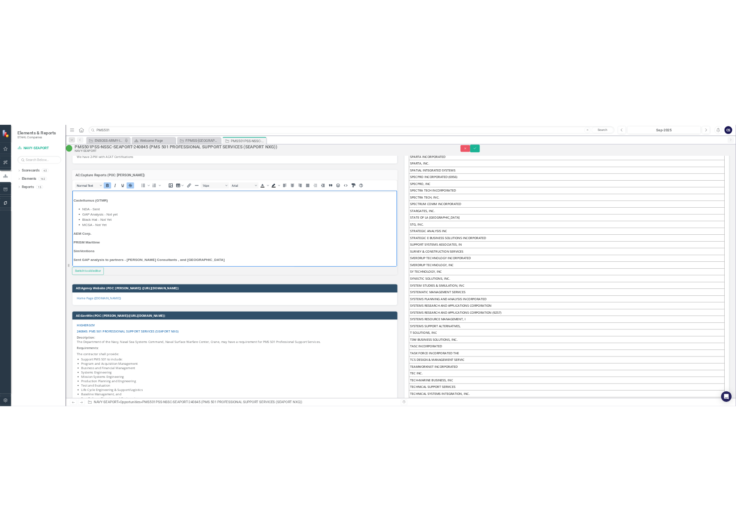
scroll to position [305, 0]
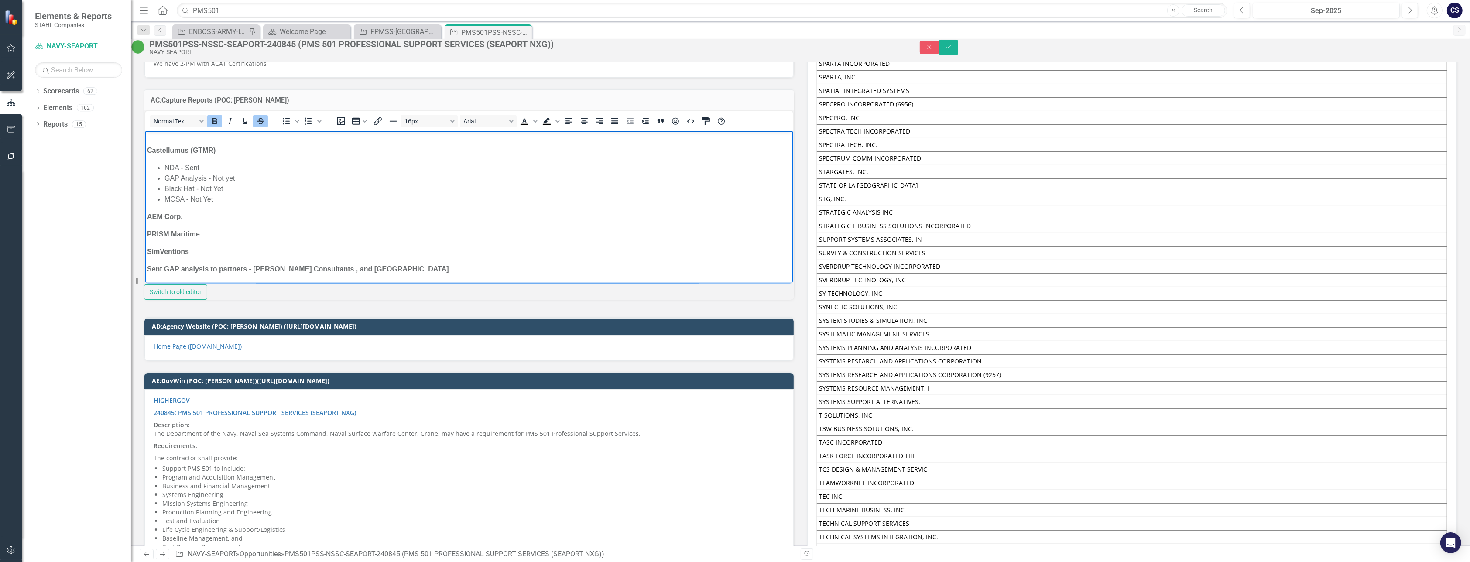
click at [211, 238] on p "PRISM Maritime" at bounding box center [469, 234] width 644 height 10
click at [214, 235] on p "PRISM Maritime -" at bounding box center [469, 234] width 644 height 10
drag, startPoint x: 410, startPoint y: 233, endPoint x: 203, endPoint y: 226, distance: 207.4
click at [203, 226] on body "[PERSON_NAME] Research Corporation -we have not had much luck with past experie…" at bounding box center [468, 60] width 649 height 448
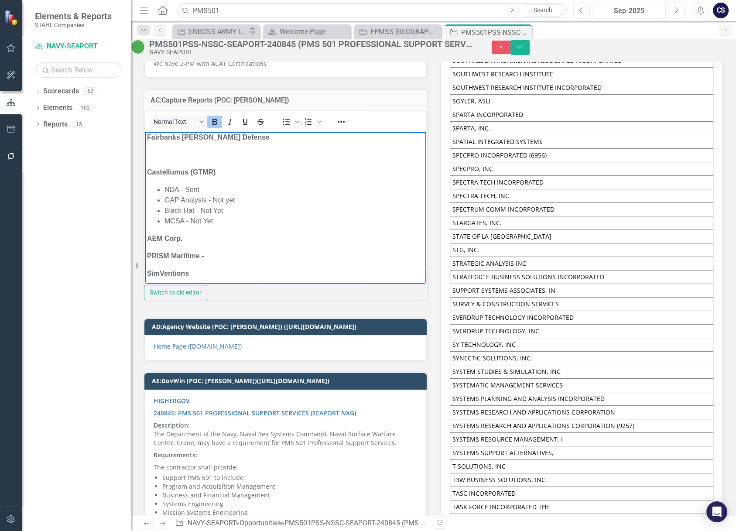
scroll to position [336, 0]
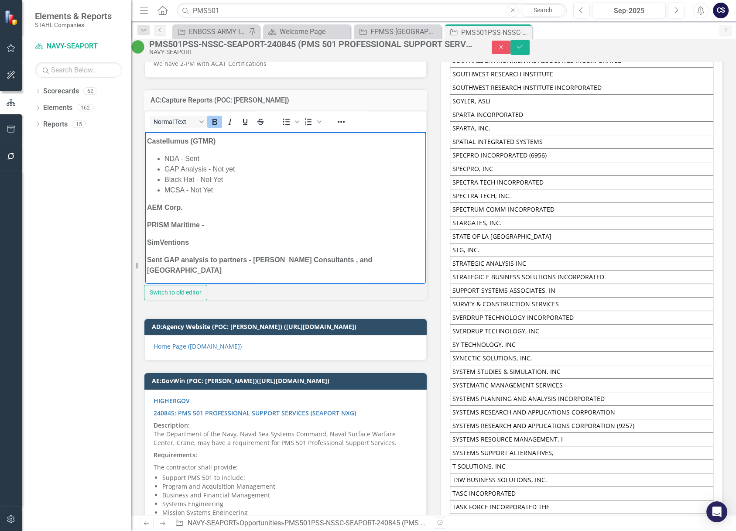
click at [215, 230] on p "PRISM Maritime -" at bounding box center [285, 225] width 277 height 10
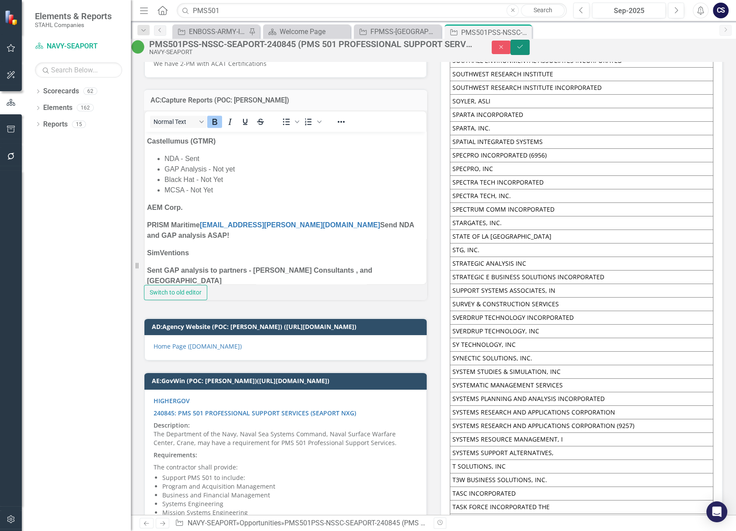
click at [524, 49] on icon "Save" at bounding box center [520, 47] width 8 height 6
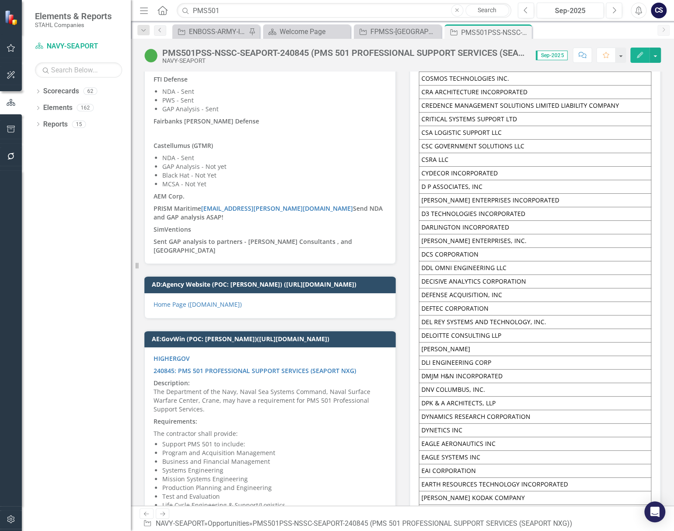
scroll to position [5786, 0]
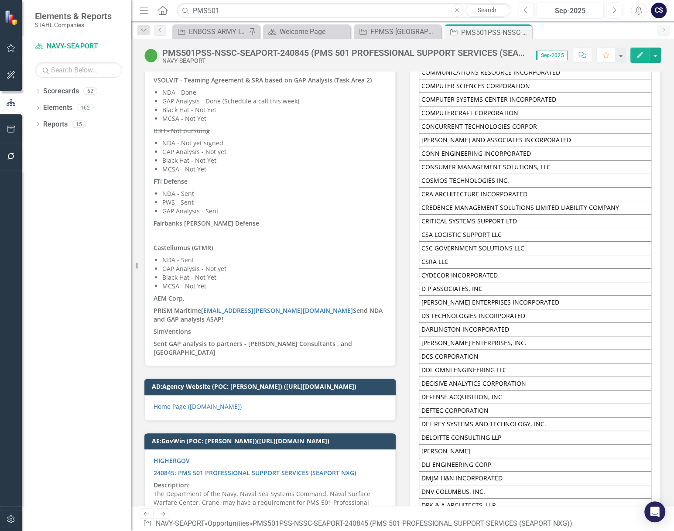
click at [192, 320] on p "PRISM Maritime [EMAIL_ADDRESS][PERSON_NAME][DOMAIN_NAME] Send NDA and GAP analy…" at bounding box center [270, 315] width 233 height 21
click at [288, 306] on strong "PRISM Maritime [EMAIL_ADDRESS][PERSON_NAME][DOMAIN_NAME] Send NDA and GAP analy…" at bounding box center [268, 314] width 229 height 17
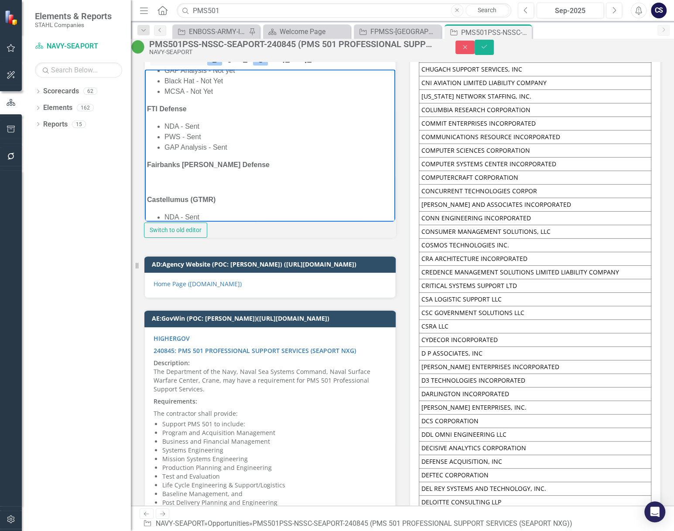
scroll to position [358, 0]
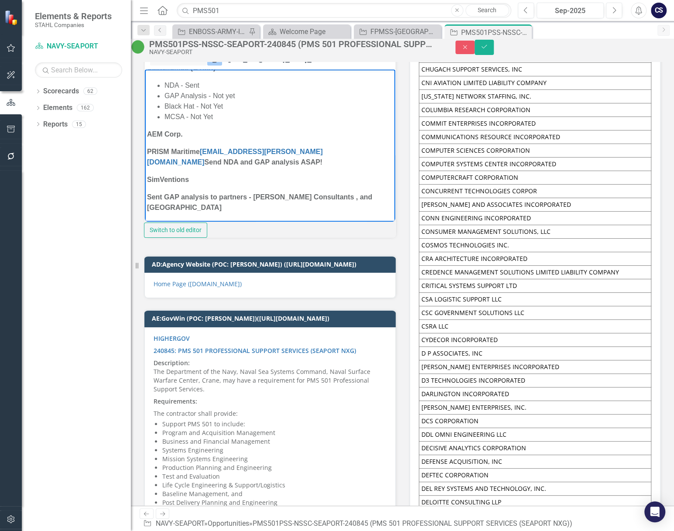
click at [298, 150] on strong "PRISM Maritime [EMAIL_ADDRESS][PERSON_NAME][DOMAIN_NAME] Send NDA and GAP analy…" at bounding box center [235, 157] width 176 height 18
drag, startPoint x: 154, startPoint y: 162, endPoint x: 192, endPoint y: 150, distance: 39.3
click at [192, 150] on strong "PRISM Maritime [EMAIL_ADDRESS][PERSON_NAME][DOMAIN_NAME] Re-set meeting non sho…" at bounding box center [269, 157] width 244 height 18
click at [361, 152] on strong "PRISM Maritime [EMAIL_ADDRESS][PERSON_NAME][DOMAIN_NAME] Re-set meeting non sho…" at bounding box center [269, 157] width 244 height 18
click at [198, 180] on p "SimVentions -" at bounding box center [270, 179] width 246 height 10
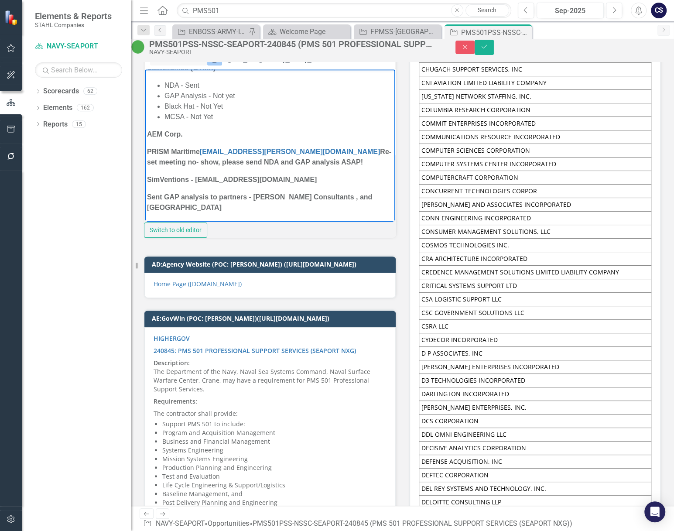
drag, startPoint x: 169, startPoint y: 161, endPoint x: 314, endPoint y: 161, distance: 144.5
click at [314, 161] on p "PRISM Maritime [EMAIL_ADDRESS][PERSON_NAME][DOMAIN_NAME] Re-set meeting no- sho…" at bounding box center [270, 156] width 246 height 21
copy strong "please send NDA and GAP analysis ASAP!"
click at [302, 180] on p "SimVentions - [EMAIL_ADDRESS][DOMAIN_NAME]" at bounding box center [270, 179] width 246 height 10
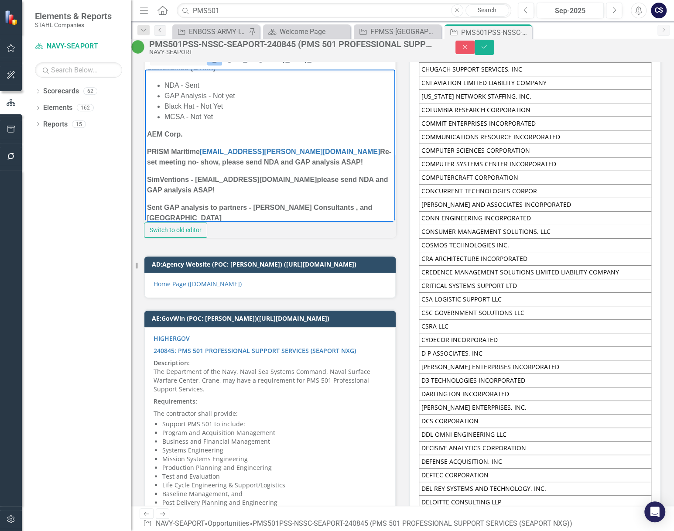
click at [237, 160] on strong "PRISM Maritime [EMAIL_ADDRESS][PERSON_NAME][DOMAIN_NAME] Re-set meeting no- sho…" at bounding box center [269, 157] width 244 height 18
click at [194, 189] on strong "SimVentions - [EMAIL_ADDRESS][DOMAIN_NAME] please send NDA and GAP analysis ASA…" at bounding box center [267, 184] width 241 height 18
click at [358, 182] on strong "SimVentions - [EMAIL_ADDRESS][DOMAIN_NAME] please send NDA and GAP analysis and…" at bounding box center [267, 184] width 241 height 18
click at [488, 48] on icon "Save" at bounding box center [484, 47] width 8 height 6
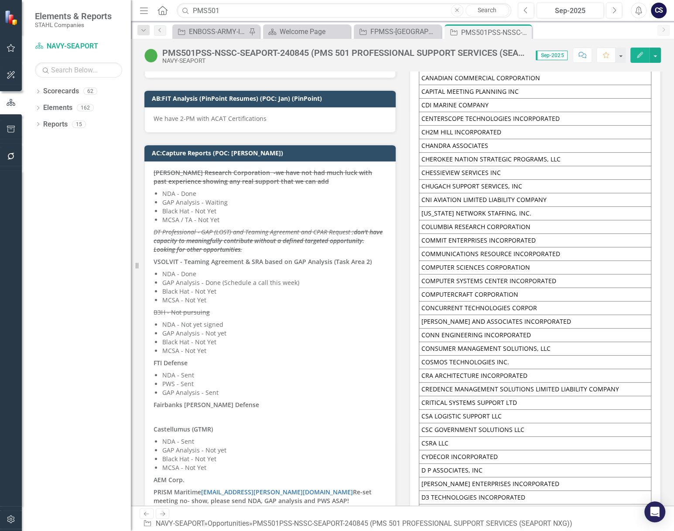
scroll to position [5616, 0]
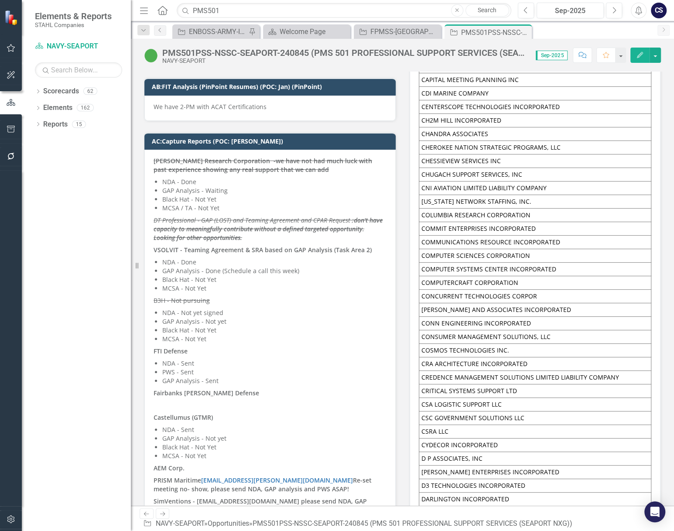
click at [370, 246] on p "VSOLVIT - Teaming Agreement & SRA based on GAP Analysis (Task Area 2)" at bounding box center [270, 250] width 233 height 12
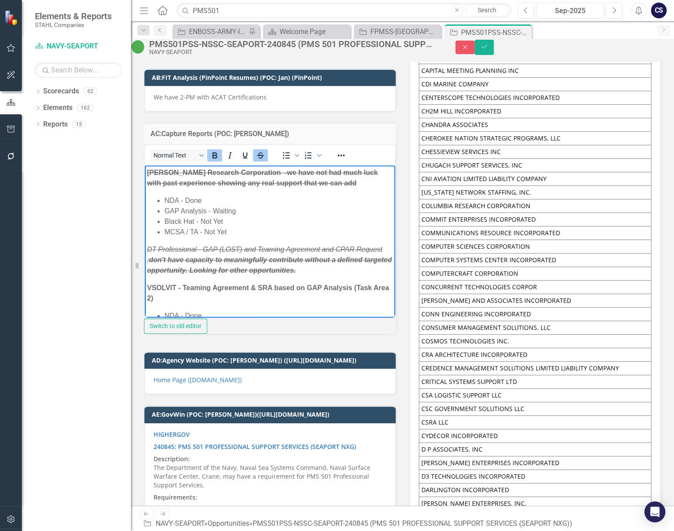
scroll to position [0, 0]
click at [203, 300] on p "VSOLVIT - Teaming Agreement & SRA based on GAP Analysis (Task Area 2)" at bounding box center [270, 292] width 246 height 21
drag, startPoint x: 290, startPoint y: 297, endPoint x: 461, endPoint y: 510, distance: 273.4
click at [290, 297] on strong "VSOLVIT - Teaming Agreement & SRA based on GAP Analysis (Task Area 2), [PERSON_…" at bounding box center [268, 293] width 242 height 18
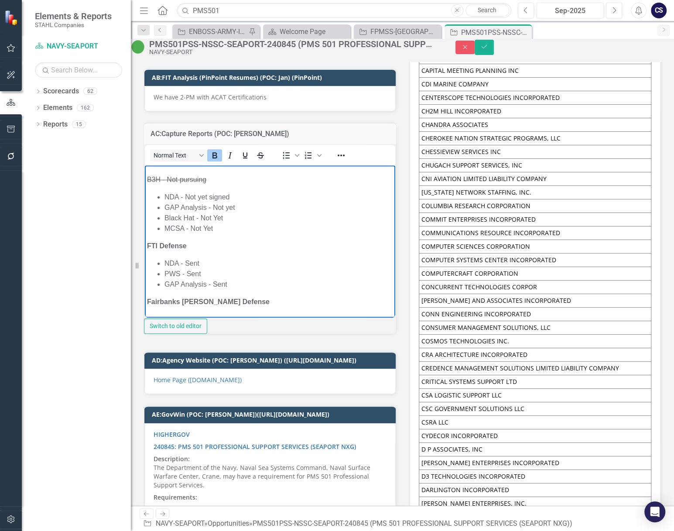
scroll to position [189, 0]
drag, startPoint x: 372, startPoint y: 194, endPoint x: 530, endPoint y: 424, distance: 279.6
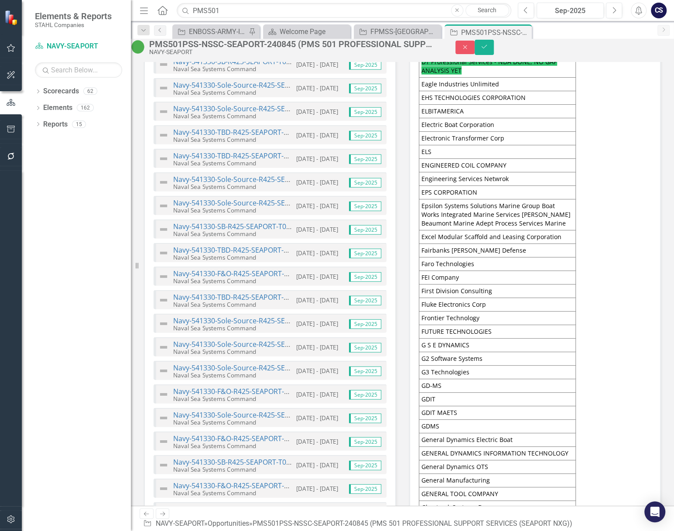
scroll to position [1817, 0]
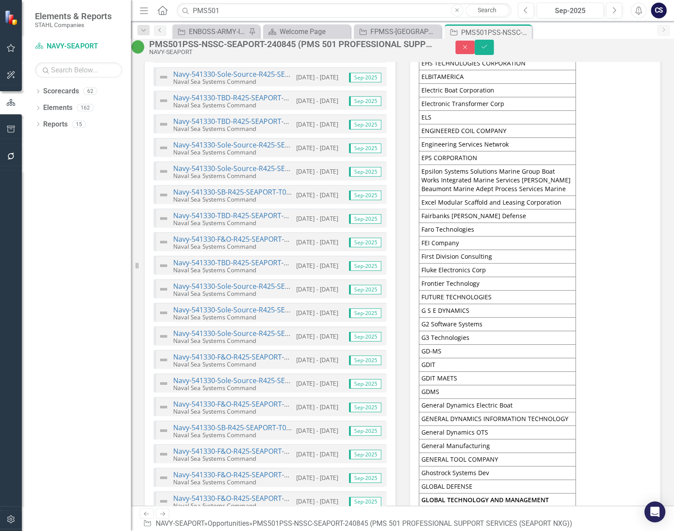
click at [462, 503] on td "GLOBAL TECHNOLOGY AND MANAGEMENT RESOURCES" at bounding box center [497, 505] width 157 height 22
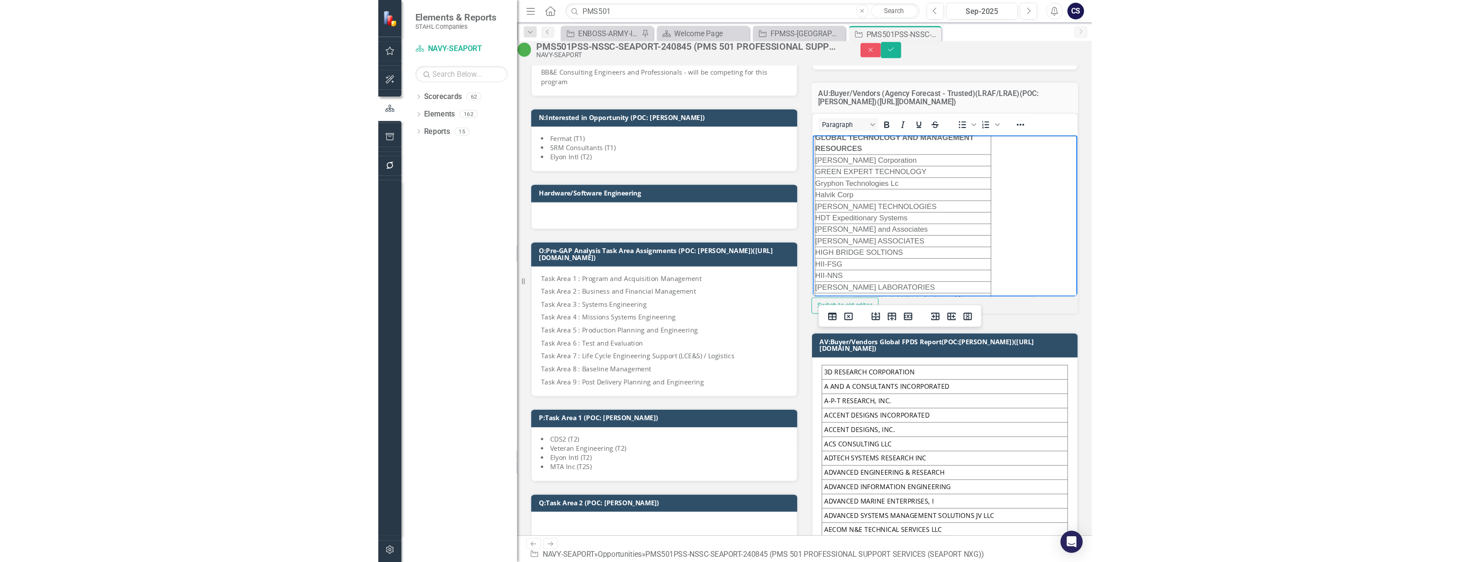
scroll to position [1275, 0]
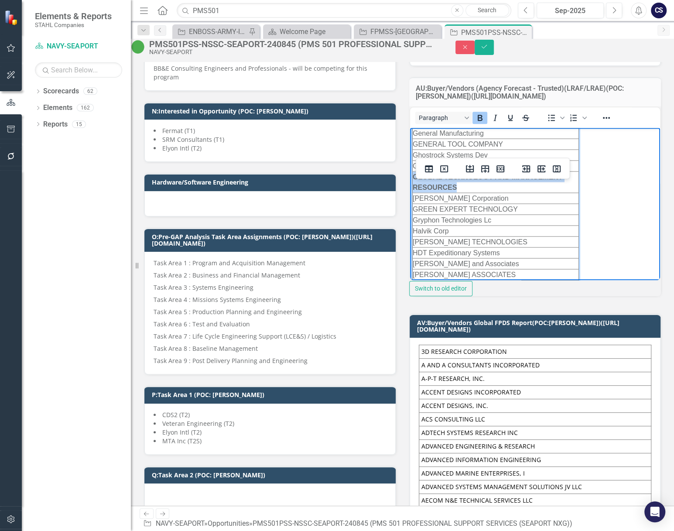
drag, startPoint x: 516, startPoint y: 229, endPoint x: 413, endPoint y: 217, distance: 104.1
click at [413, 192] on td "GLOBAL TECHNOLOGY AND MANAGEMENT RESOURCES" at bounding box center [495, 181] width 166 height 21
drag, startPoint x: 624, startPoint y: 0, endPoint x: 141, endPoint y: 257, distance: 547.0
click at [141, 257] on div "O:Pre-GAP Analysis Task Area Assignments (POC: [PERSON_NAME])([URL][DOMAIN_NAME…" at bounding box center [269, 296] width 265 height 158
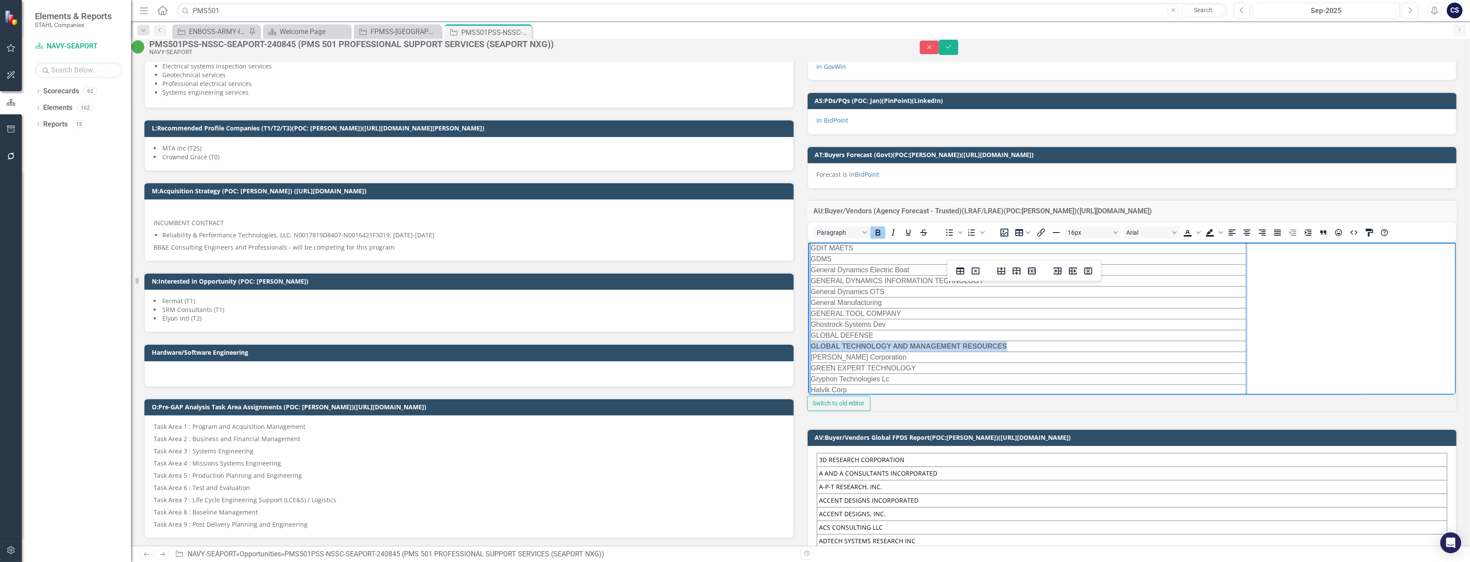
scroll to position [1109, 0]
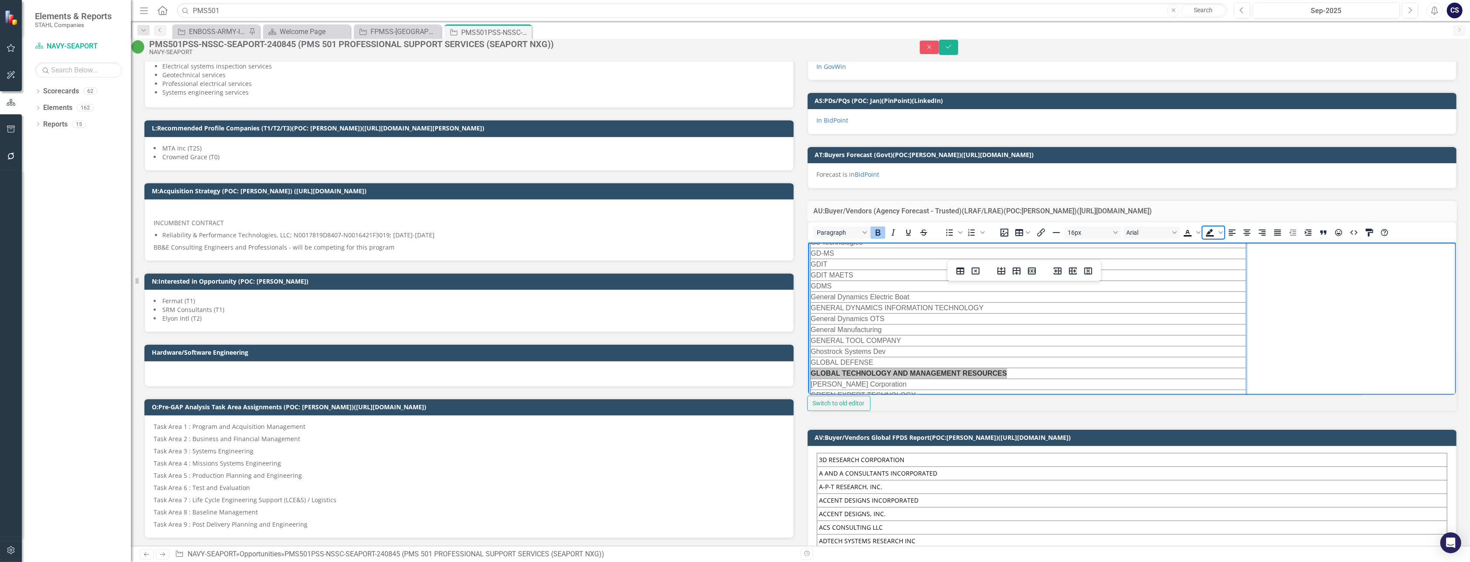
click at [736, 235] on icon "Background color Black" at bounding box center [1209, 232] width 7 height 6
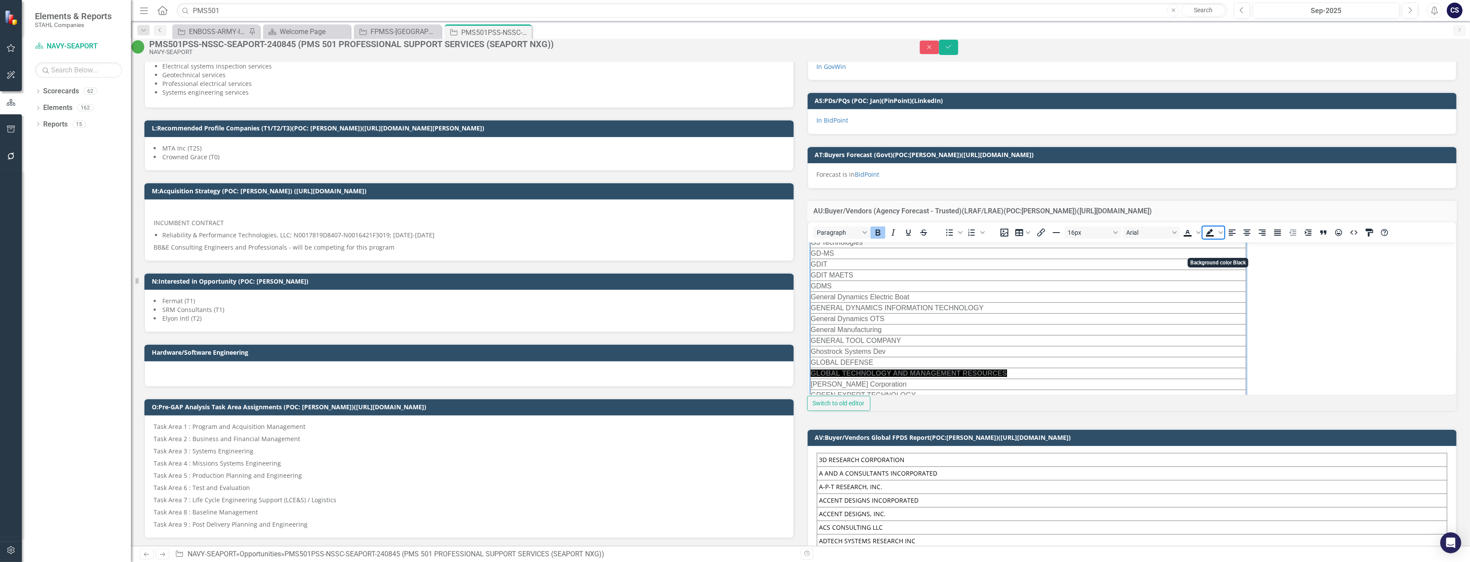
click at [736, 235] on icon "Background color Black" at bounding box center [1209, 232] width 7 height 6
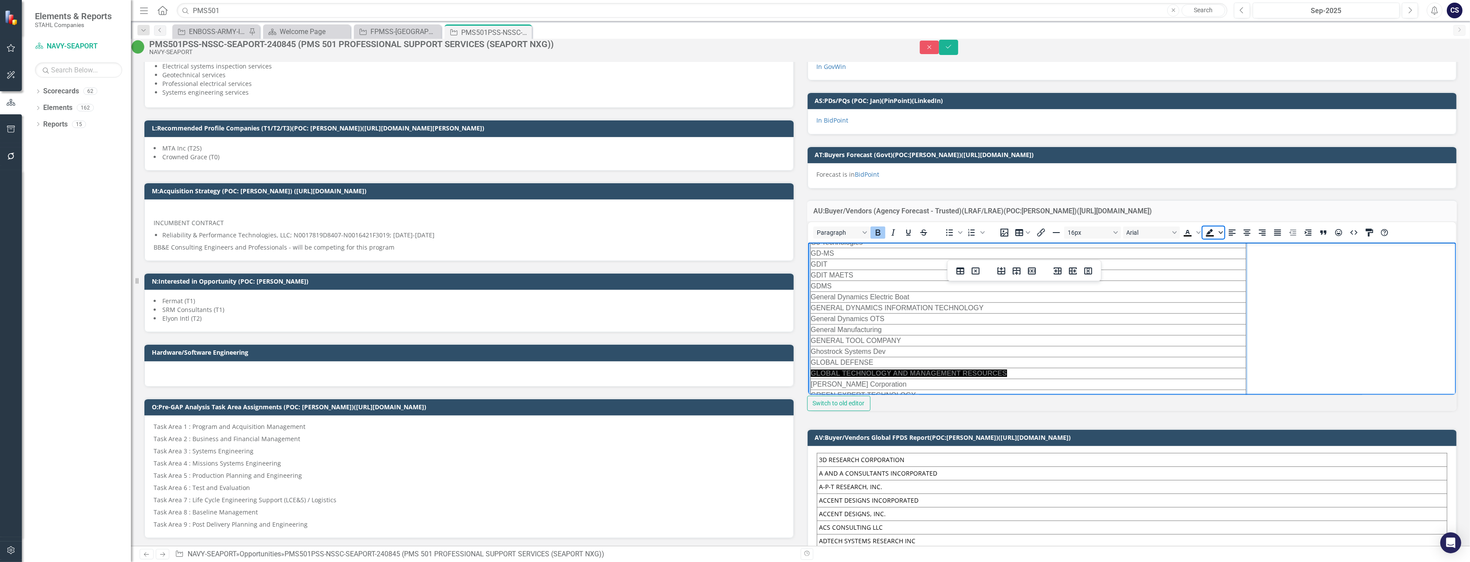
click at [736, 234] on icon "Background color Black" at bounding box center [1220, 232] width 4 height 3
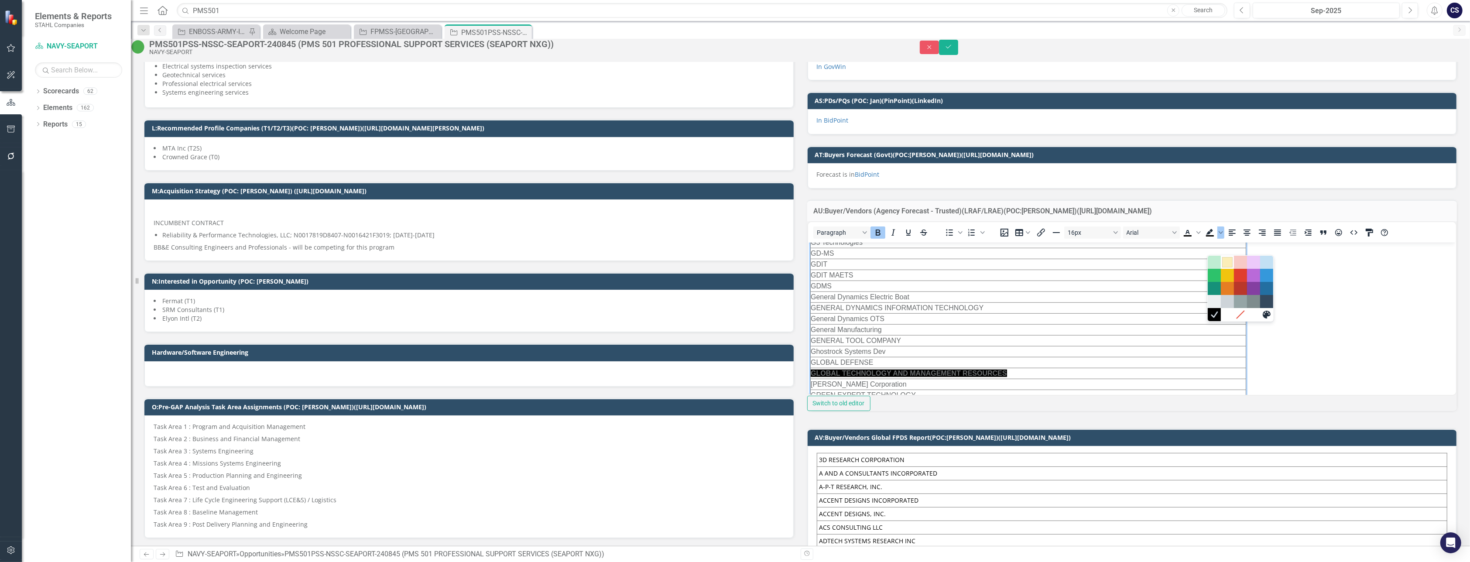
click at [736, 260] on div "Light Yellow" at bounding box center [1227, 262] width 10 height 10
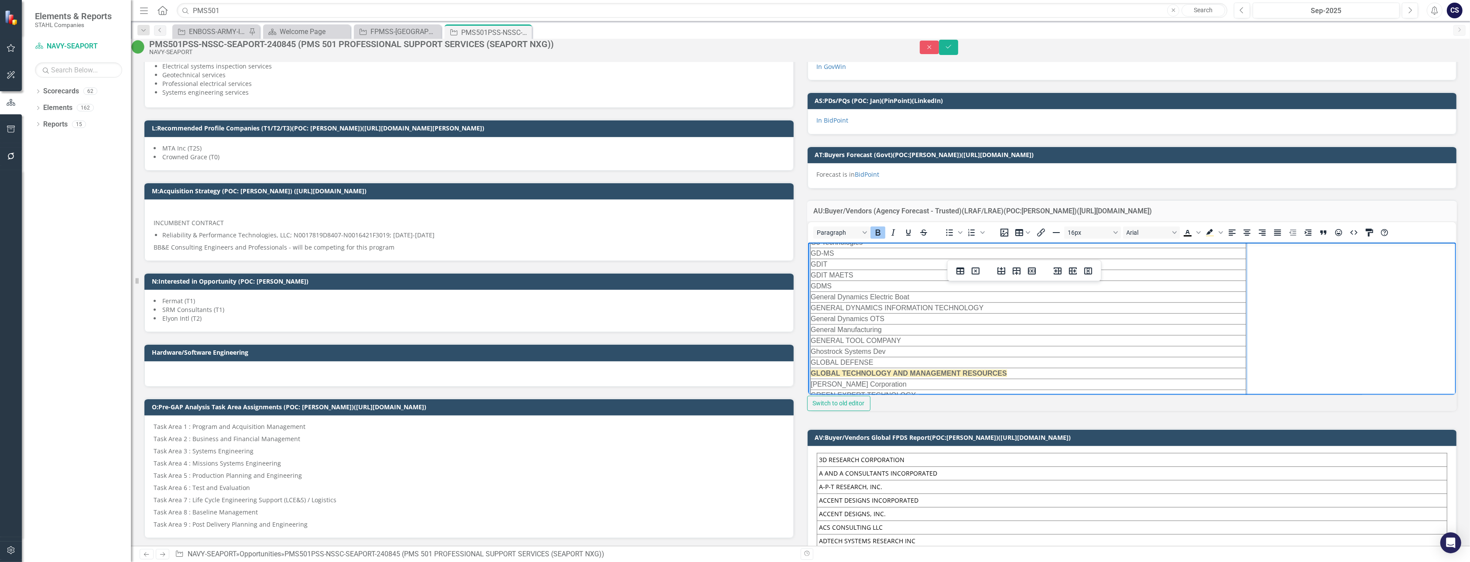
click at [736, 371] on td "GLOBAL TECHNOLOGY AND MANAGEMENT RESOURCES" at bounding box center [1028, 373] width 436 height 11
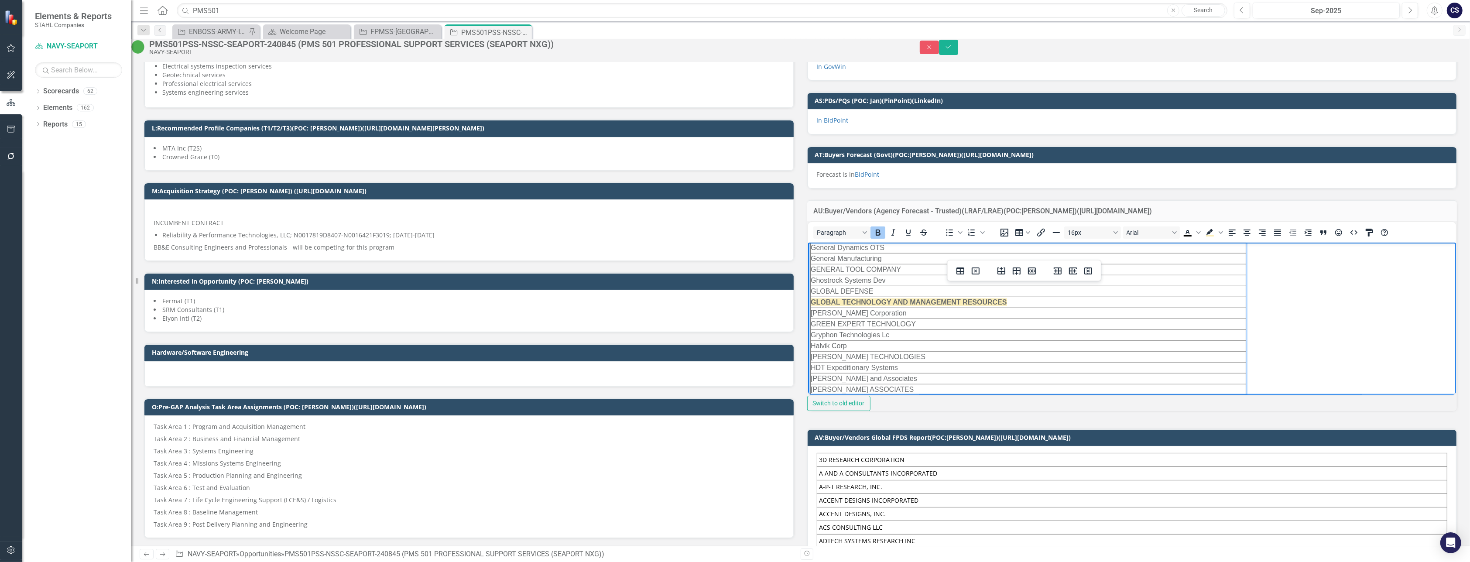
scroll to position [1171, 0]
click at [736, 48] on button "Save" at bounding box center [948, 47] width 19 height 15
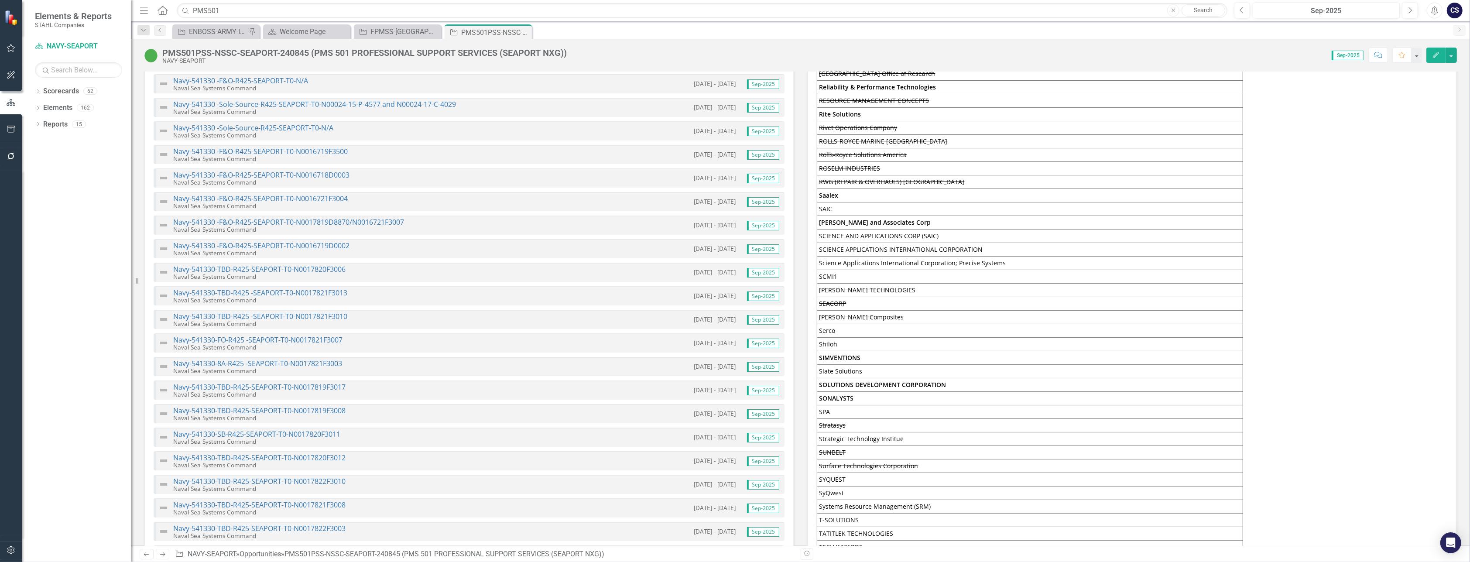
scroll to position [3257, 0]
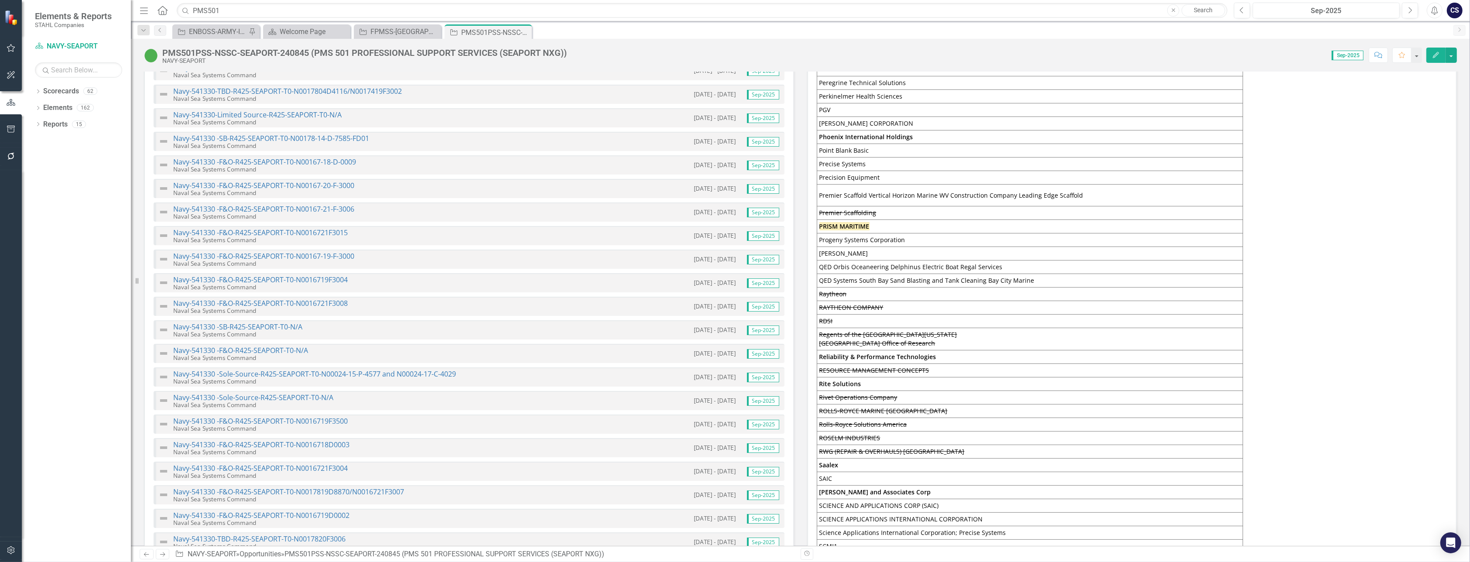
click at [736, 222] on strong "PRISM MARITIME" at bounding box center [845, 226] width 50 height 8
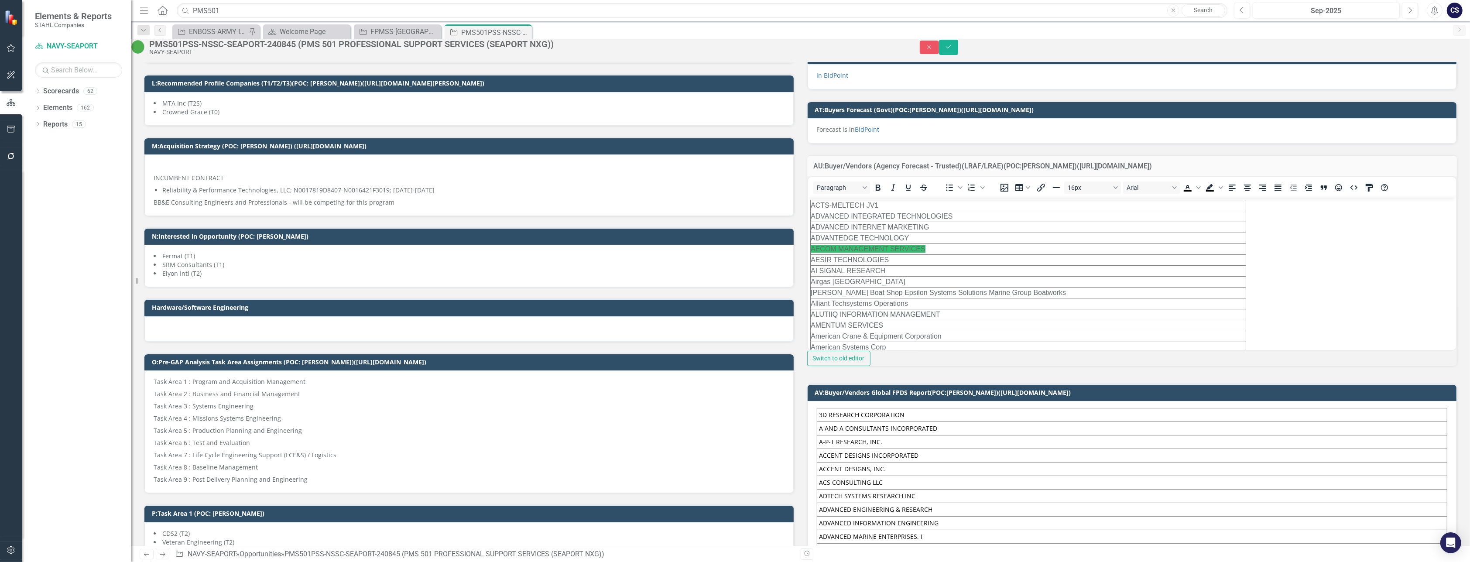
scroll to position [458, 0]
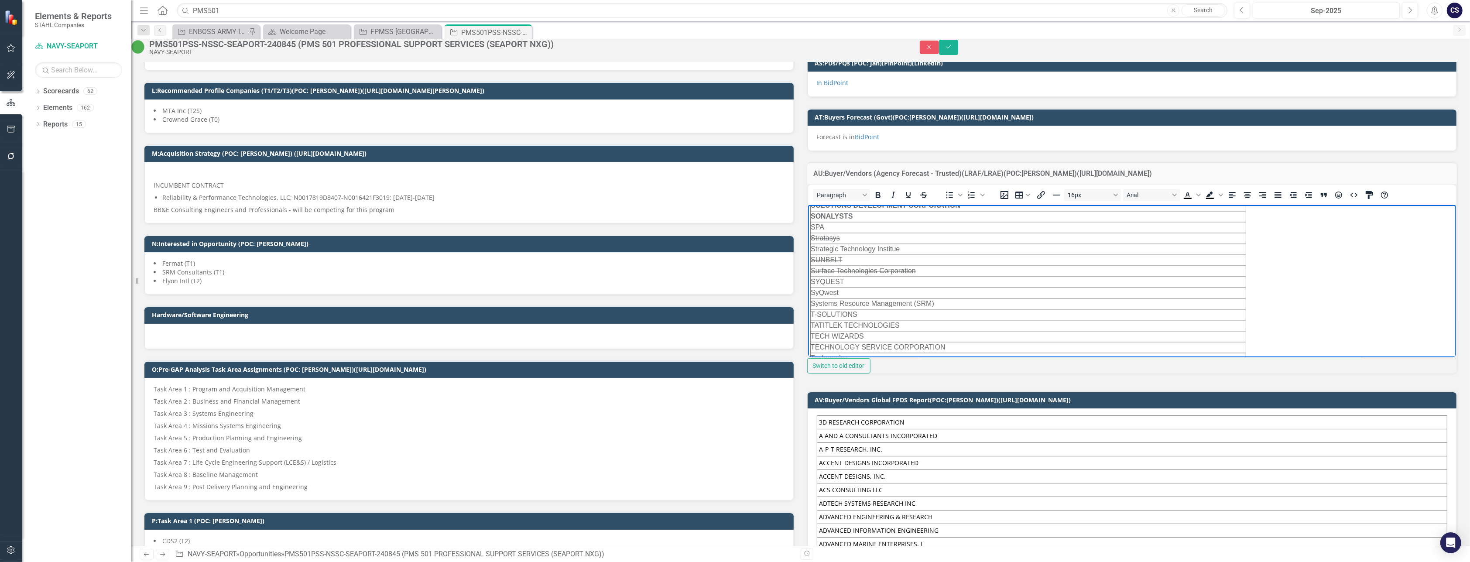
scroll to position [2594, 0]
drag, startPoint x: 867, startPoint y: 242, endPoint x: 810, endPoint y: 241, distance: 56.3
click at [736, 241] on td "SIMVENTIONS" at bounding box center [1028, 245] width 436 height 11
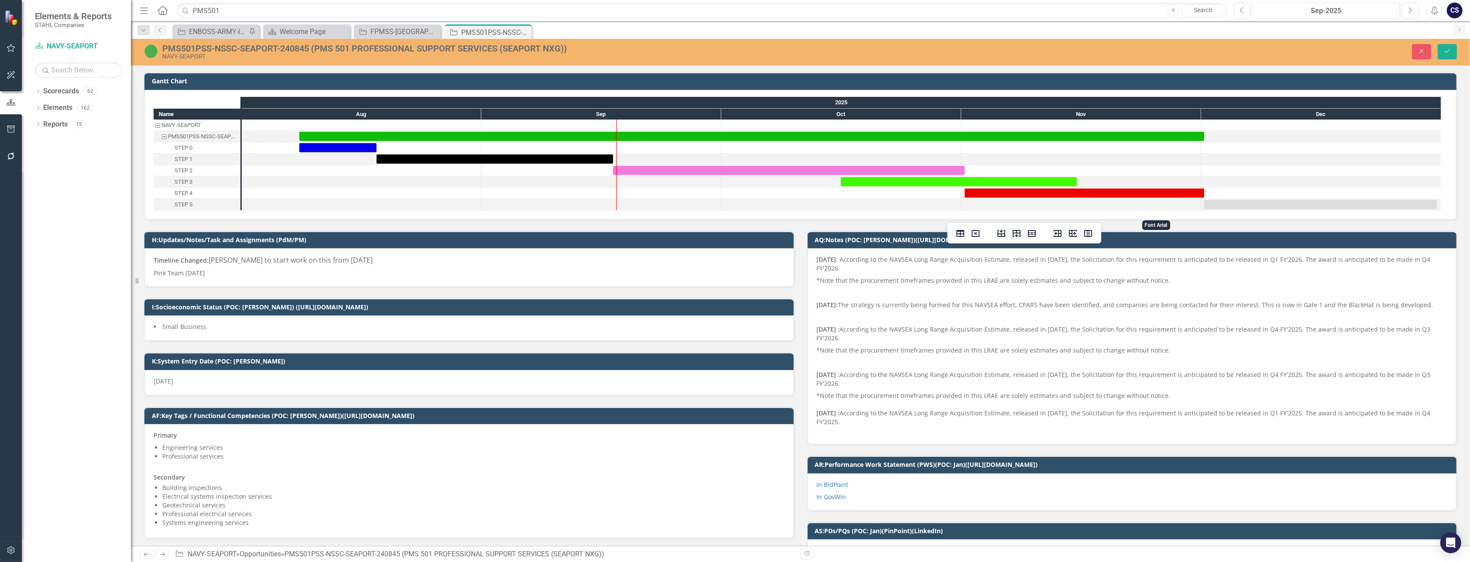
scroll to position [458, 0]
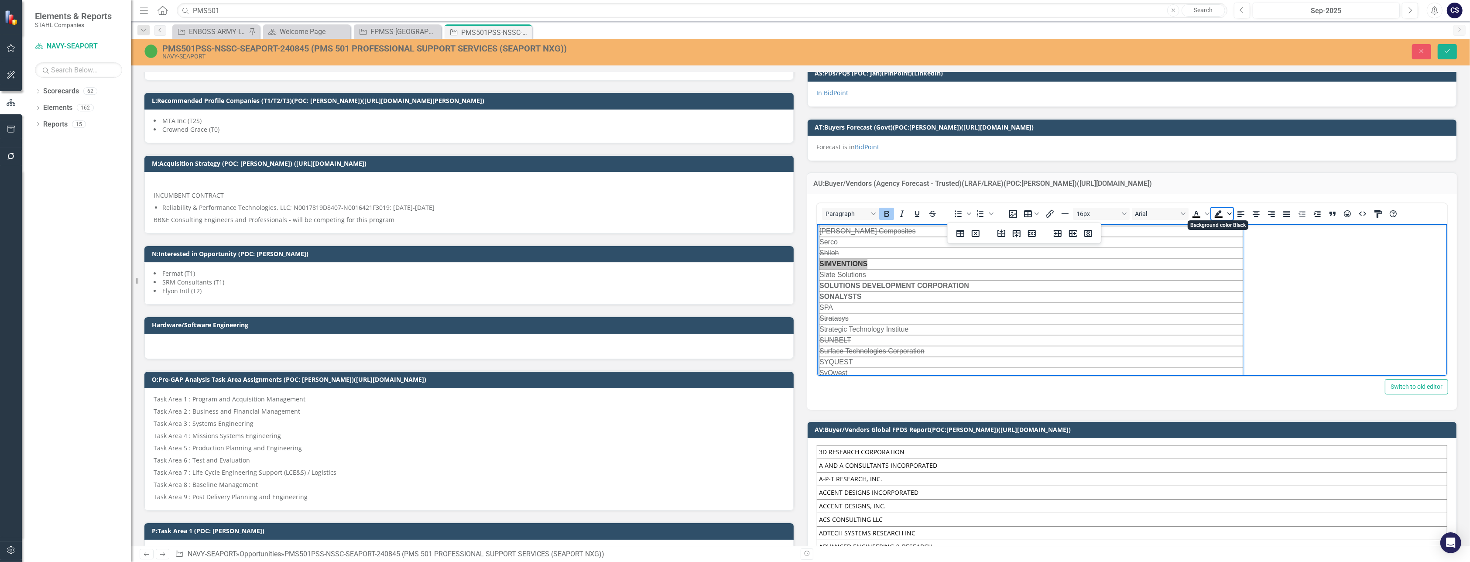
click at [1227, 213] on icon "Background color Black" at bounding box center [1229, 214] width 4 height 3
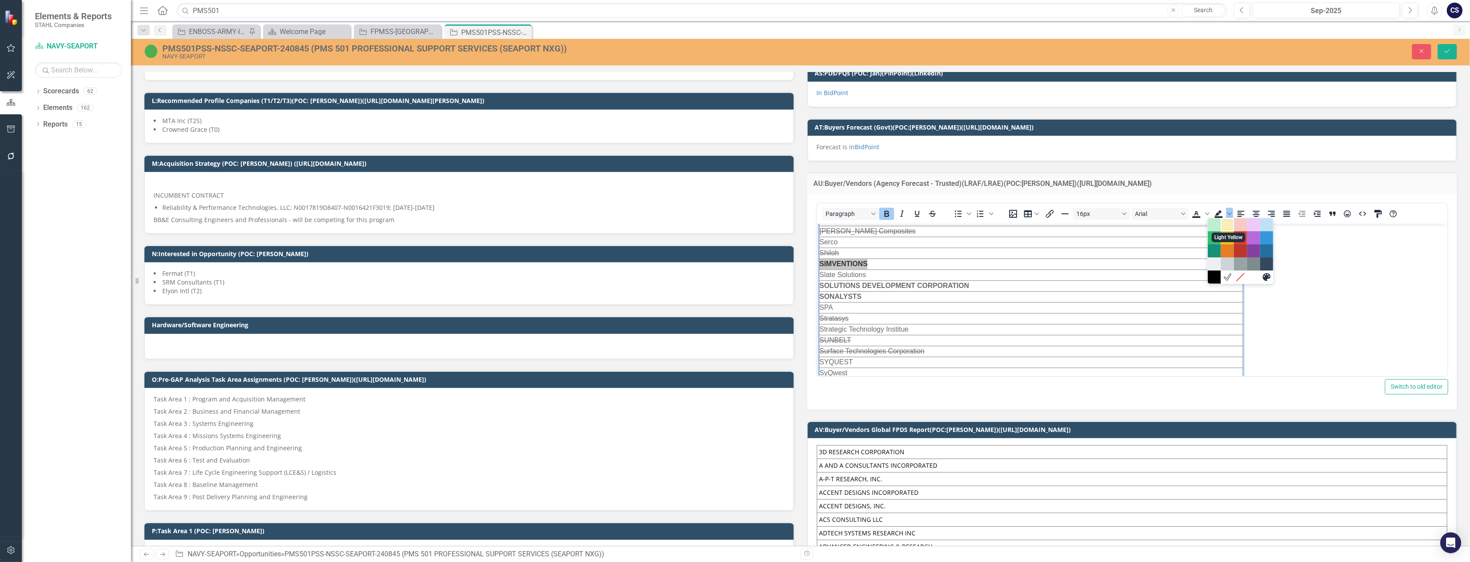
click at [1228, 226] on div "Light Yellow" at bounding box center [1227, 225] width 10 height 10
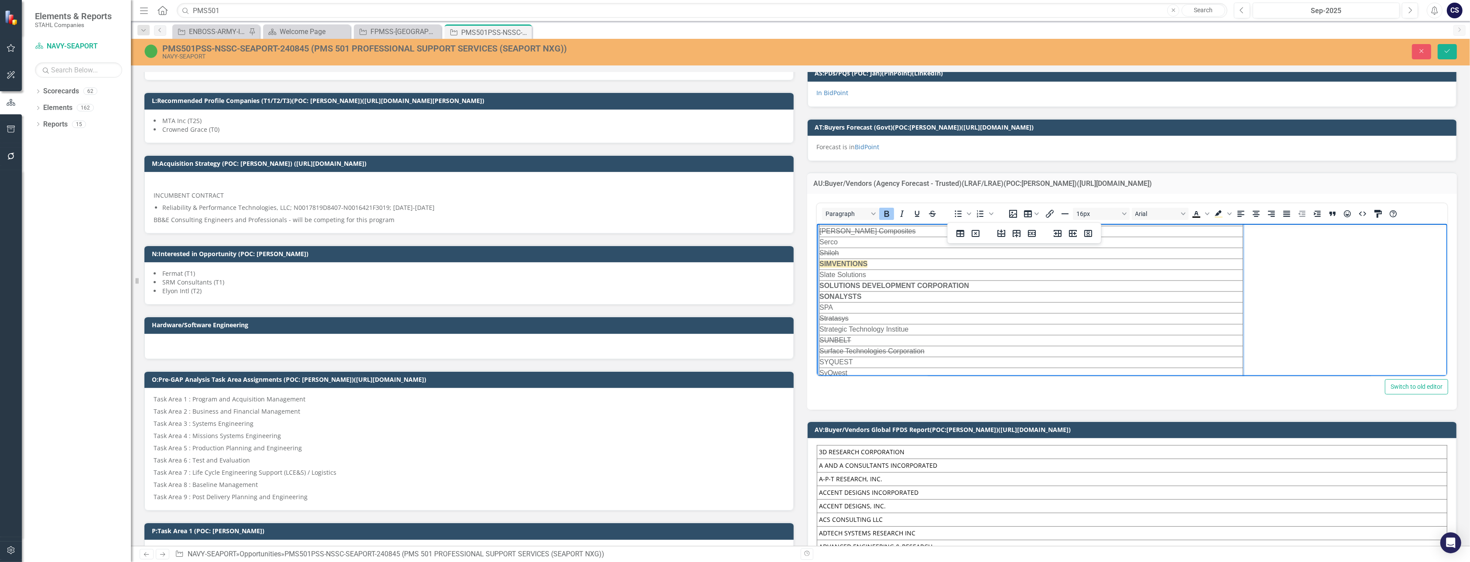
click at [1215, 282] on td "SOLUTIONS DEVELOPMENT CORPORATION" at bounding box center [1031, 285] width 424 height 11
click at [1446, 49] on icon "Save" at bounding box center [1448, 51] width 8 height 6
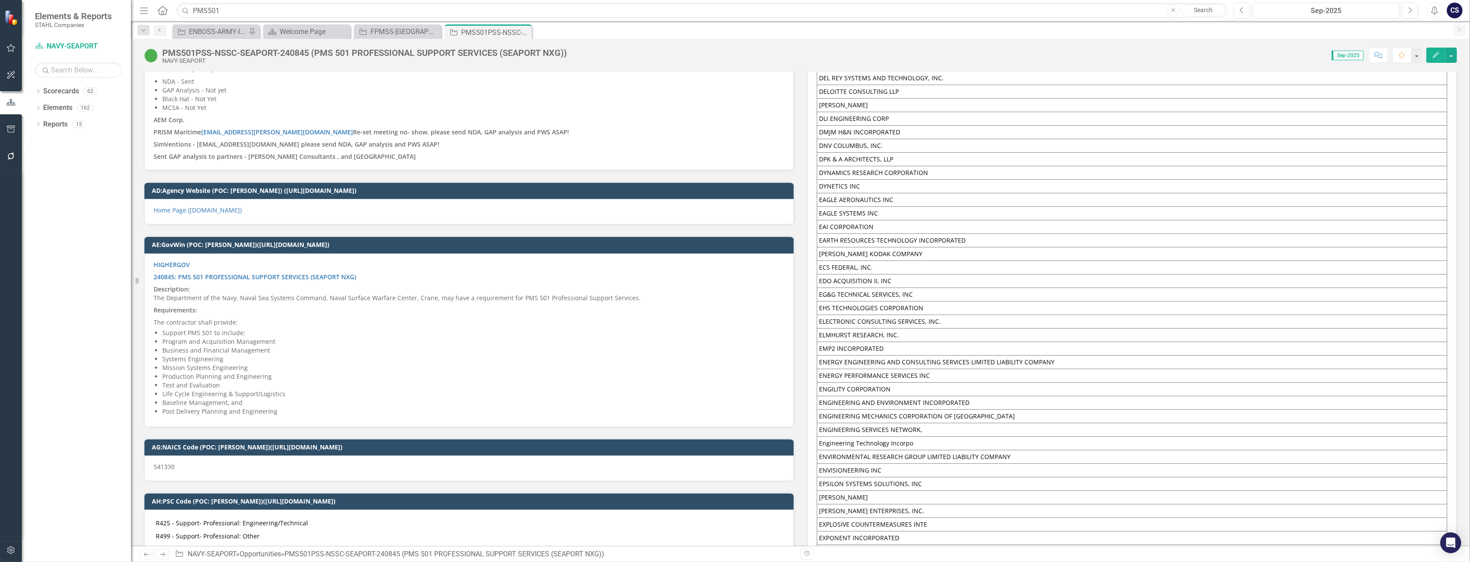
scroll to position [5892, 0]
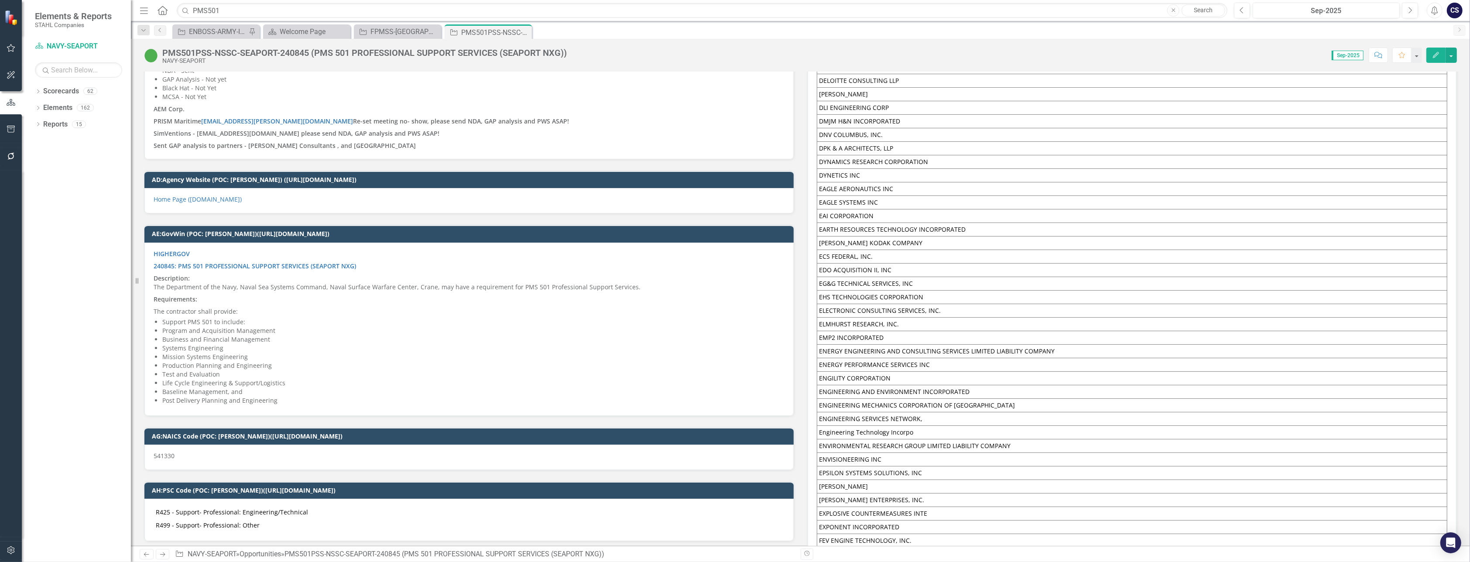
click at [421, 127] on p "SimVentions - [EMAIL_ADDRESS][DOMAIN_NAME] please send NDA, GAP analysis and PW…" at bounding box center [469, 133] width 631 height 12
click at [417, 127] on p "SimVentions - [EMAIL_ADDRESS][DOMAIN_NAME] please send NDA, GAP analysis and PW…" at bounding box center [469, 133] width 631 height 12
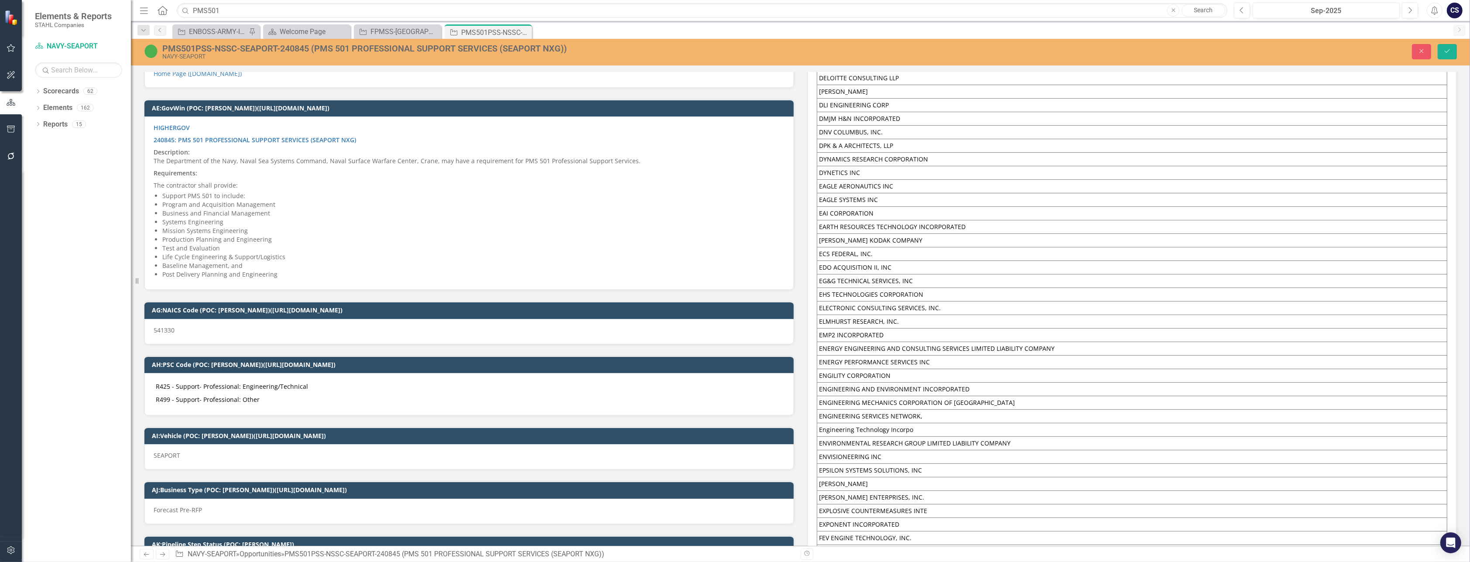
scroll to position [0, 0]
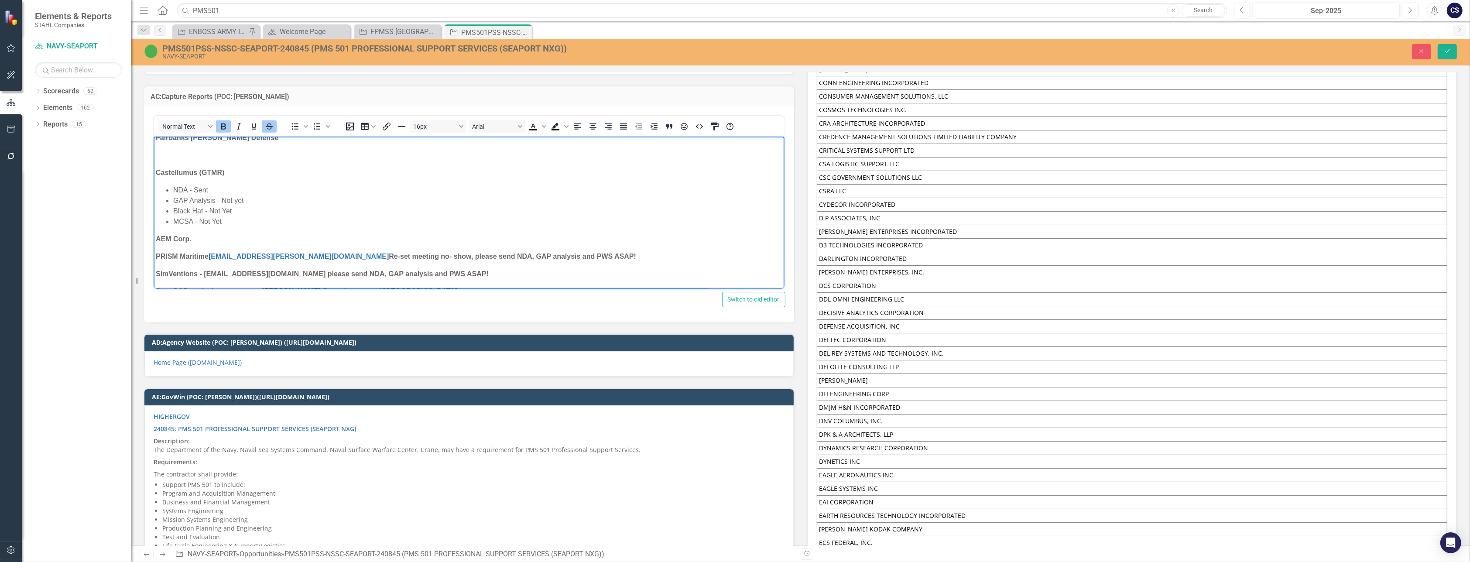
scroll to position [305, 0]
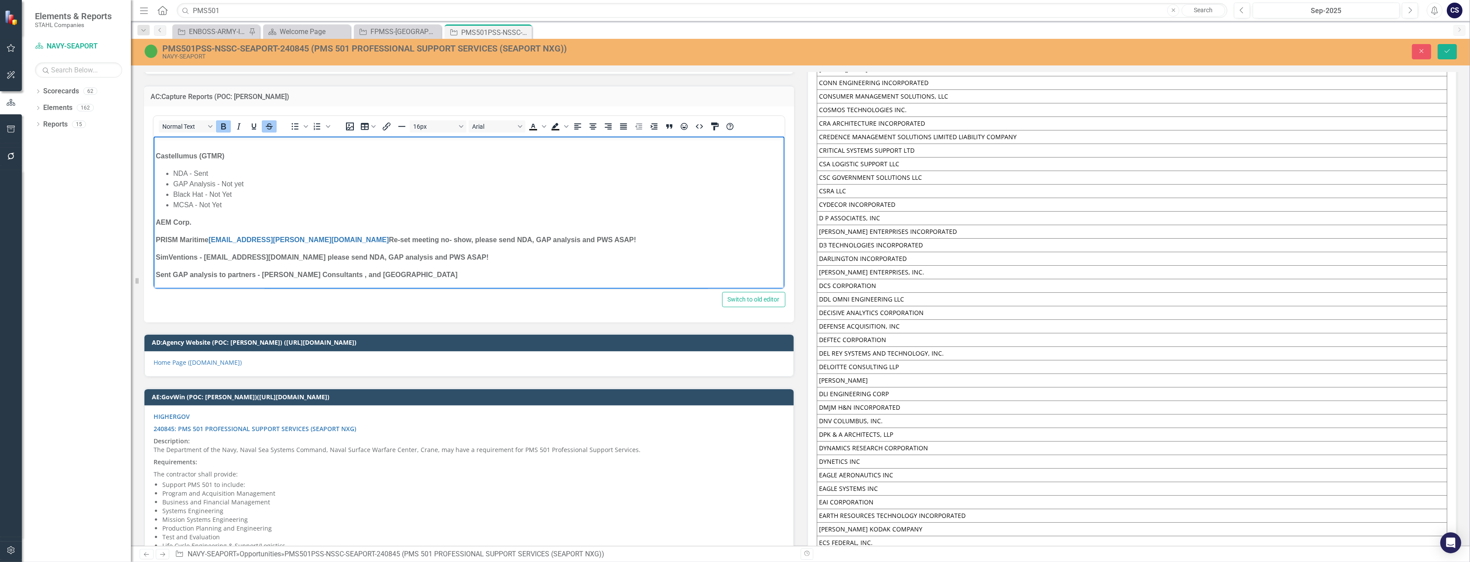
drag, startPoint x: 776, startPoint y: 180, endPoint x: 950, endPoint y: 406, distance: 286.0
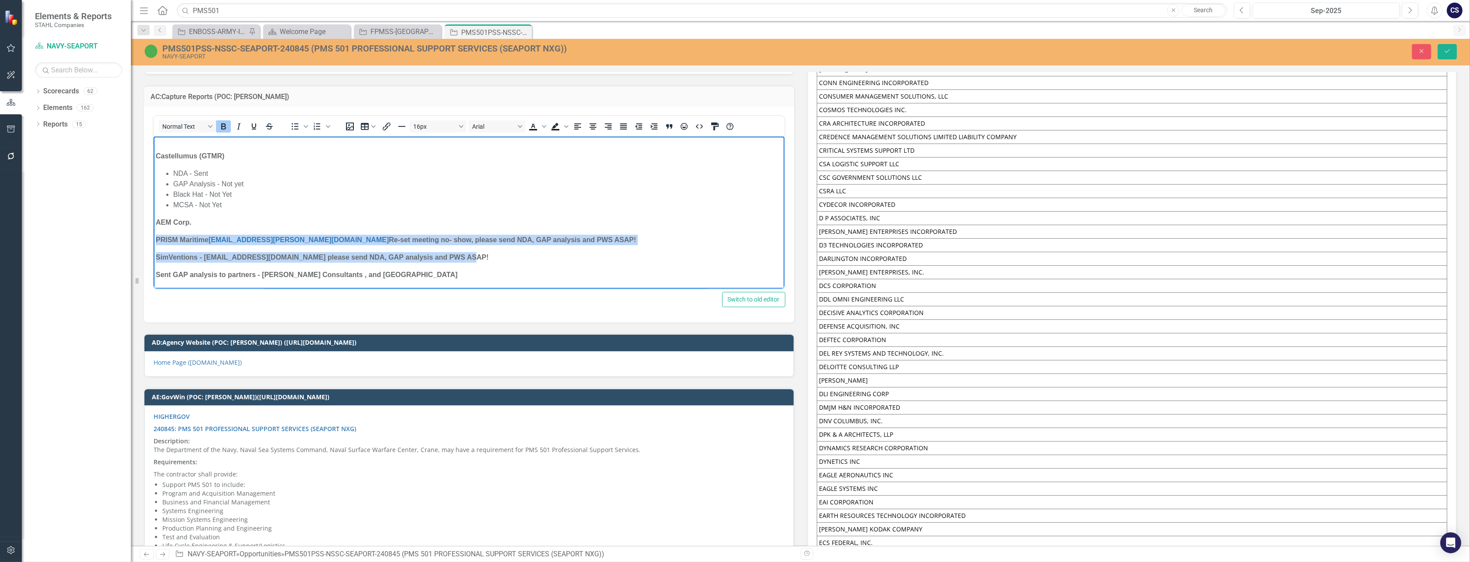
drag, startPoint x: 457, startPoint y: 257, endPoint x: 300, endPoint y: 367, distance: 191.7
click at [153, 240] on html "McLaughlin Research Corporation -we have not had much luck with past experience…" at bounding box center [468, 60] width 631 height 458
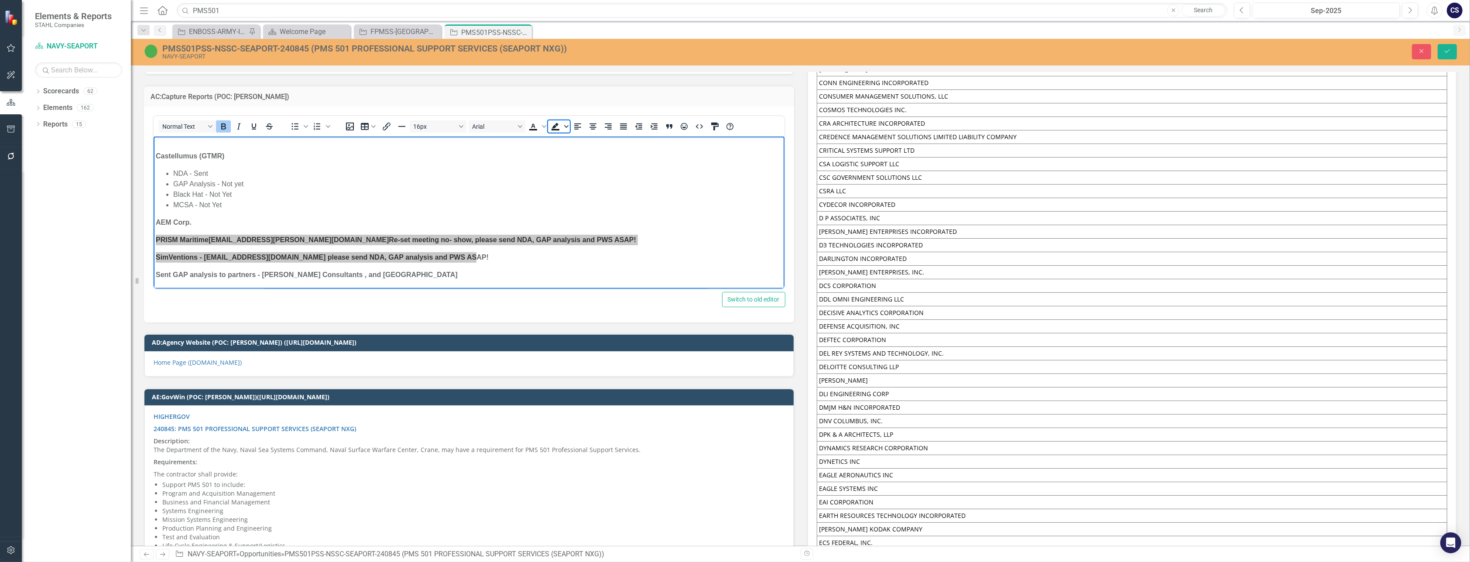
click at [567, 124] on icon "Background color Black" at bounding box center [566, 126] width 4 height 4
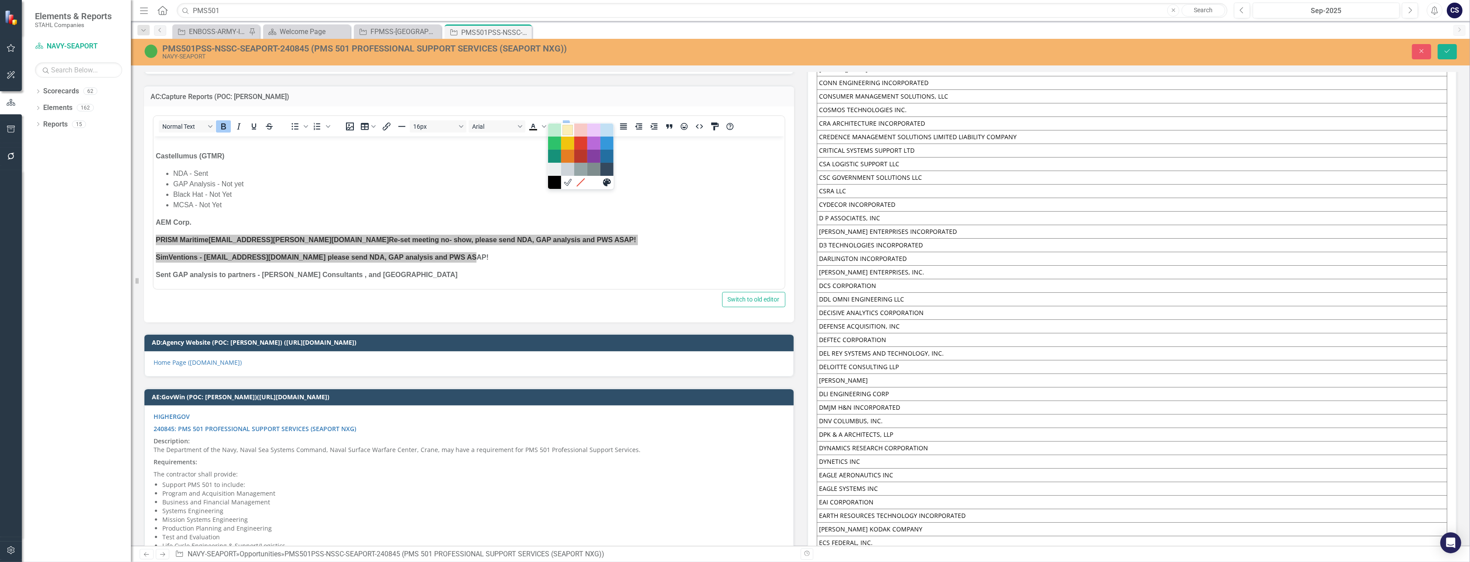
click at [570, 132] on div "Light Yellow" at bounding box center [568, 130] width 10 height 10
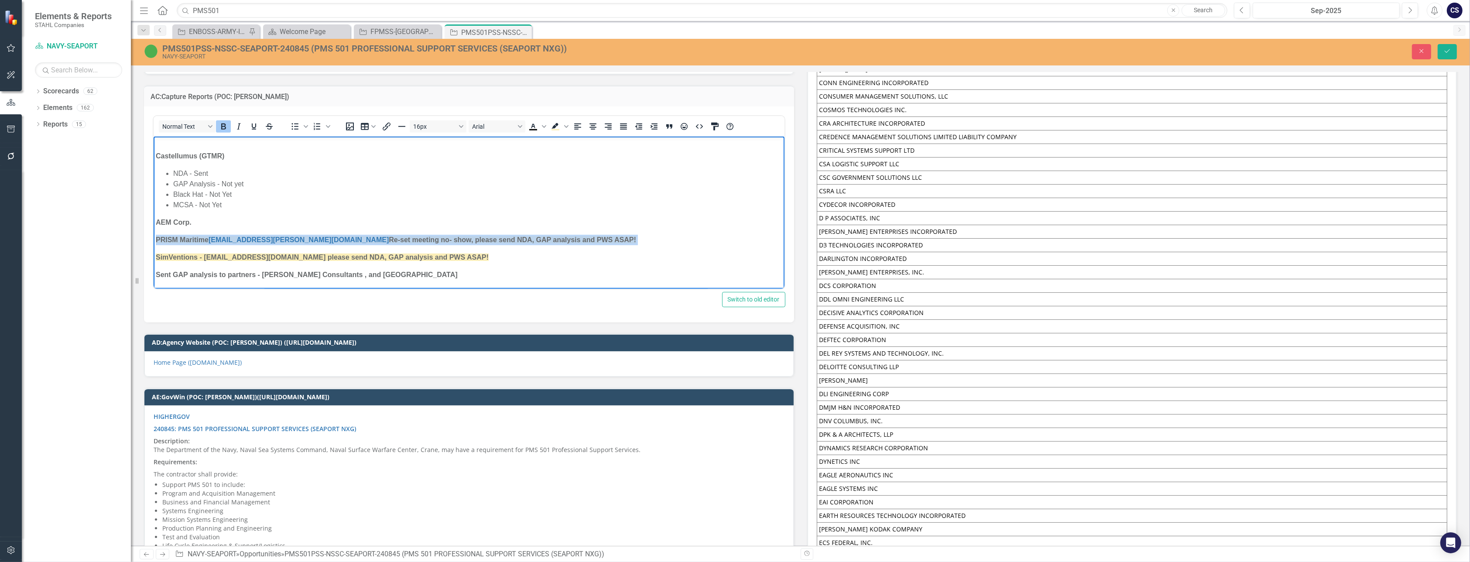
click at [571, 244] on p "PRISM Maritime -d.burt@prismmaritime.com Re-set meeting no- show, please send N…" at bounding box center [468, 240] width 627 height 10
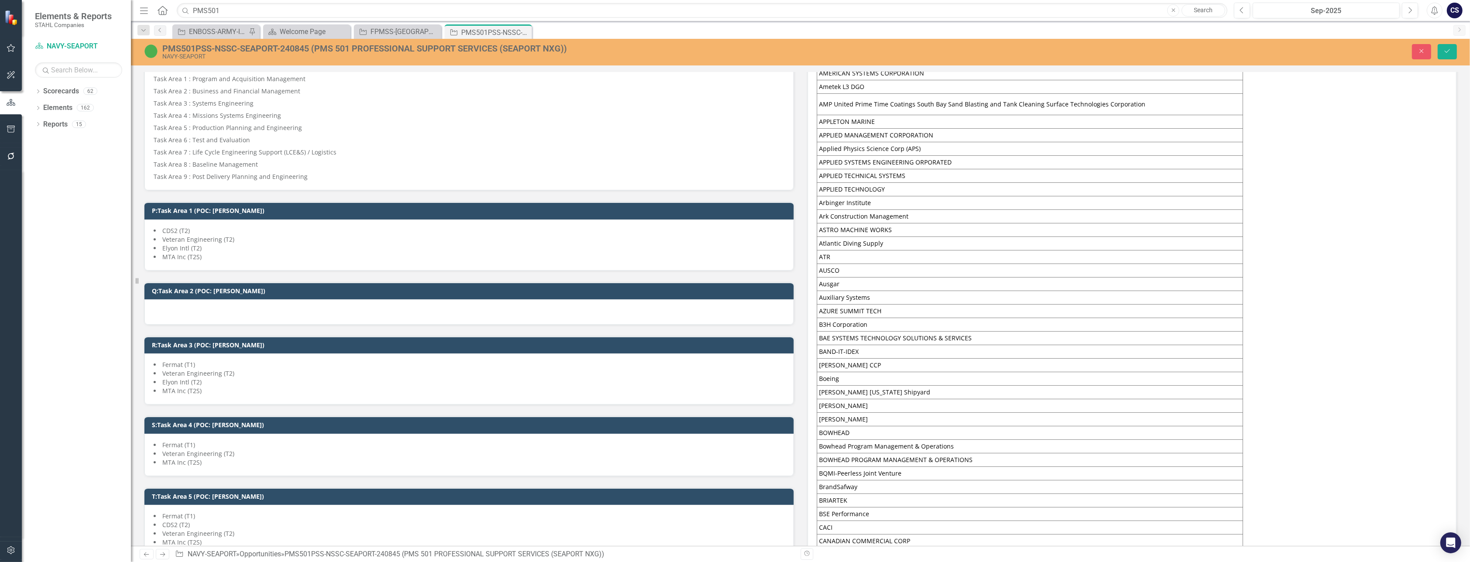
scroll to position [0, 0]
